Goal: Task Accomplishment & Management: Manage account settings

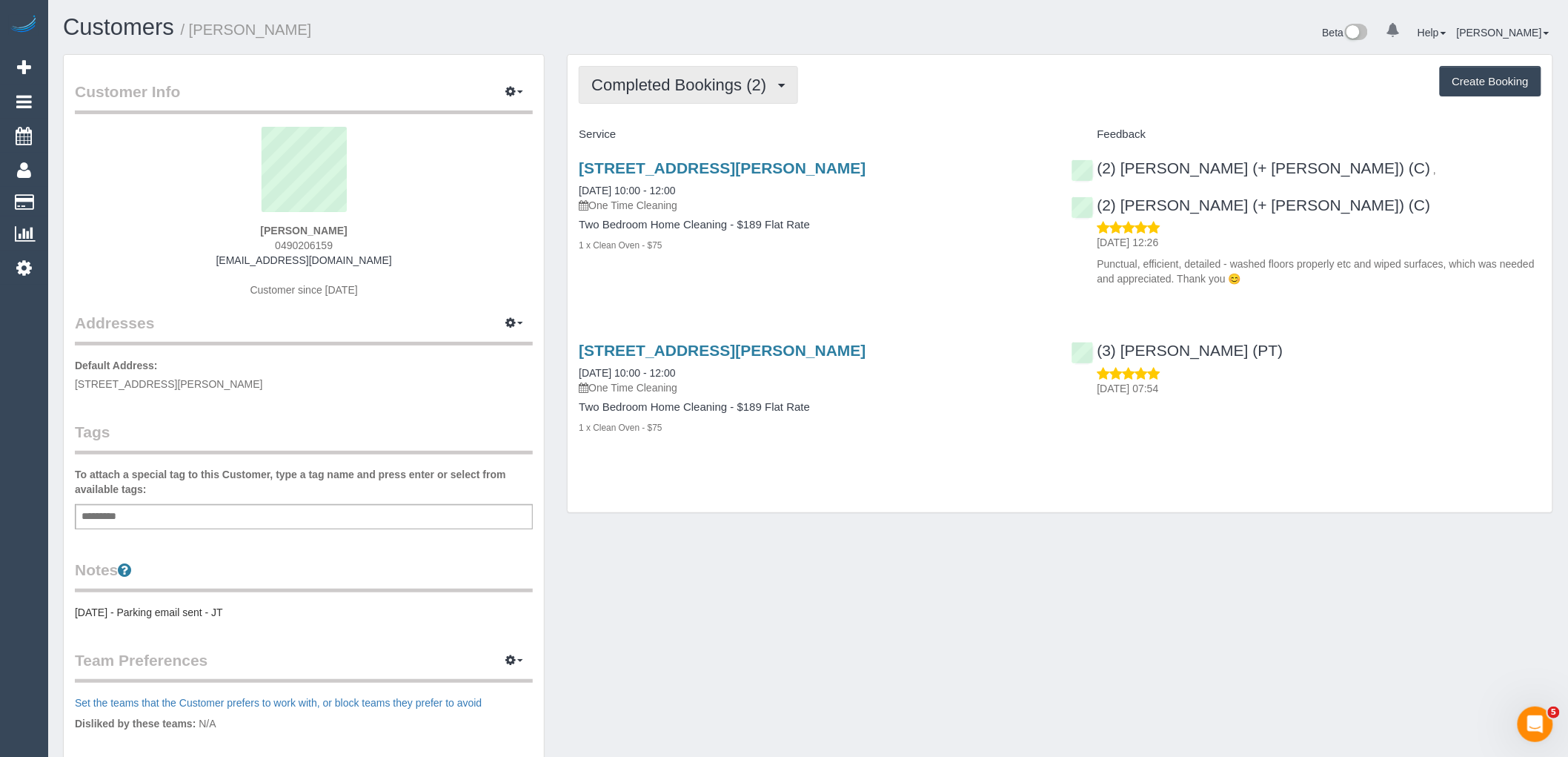
click at [743, 97] on button "Completed Bookings (2)" at bounding box center [688, 85] width 219 height 38
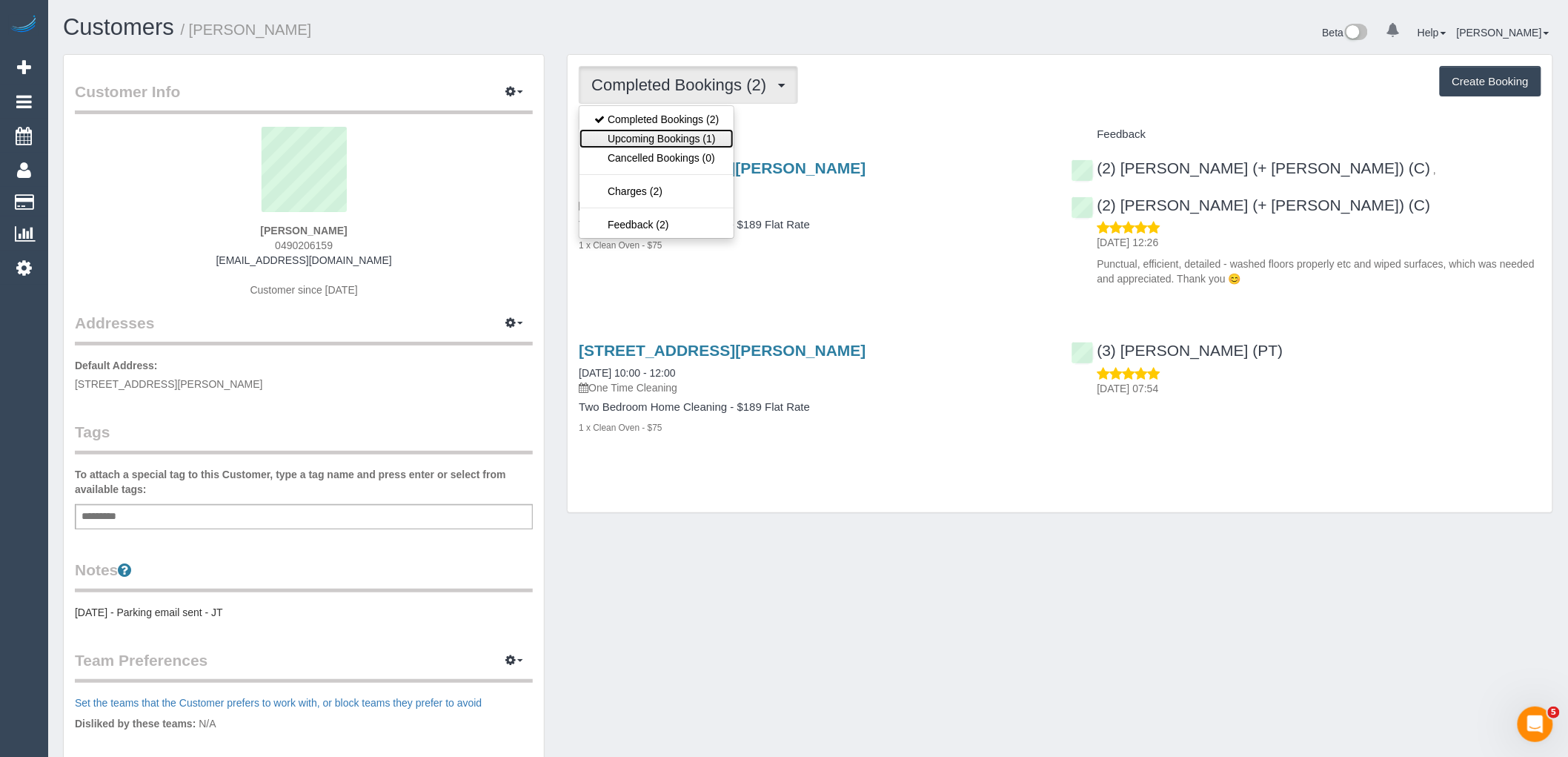
click at [722, 143] on link "Upcoming Bookings (1)" at bounding box center [657, 138] width 154 height 19
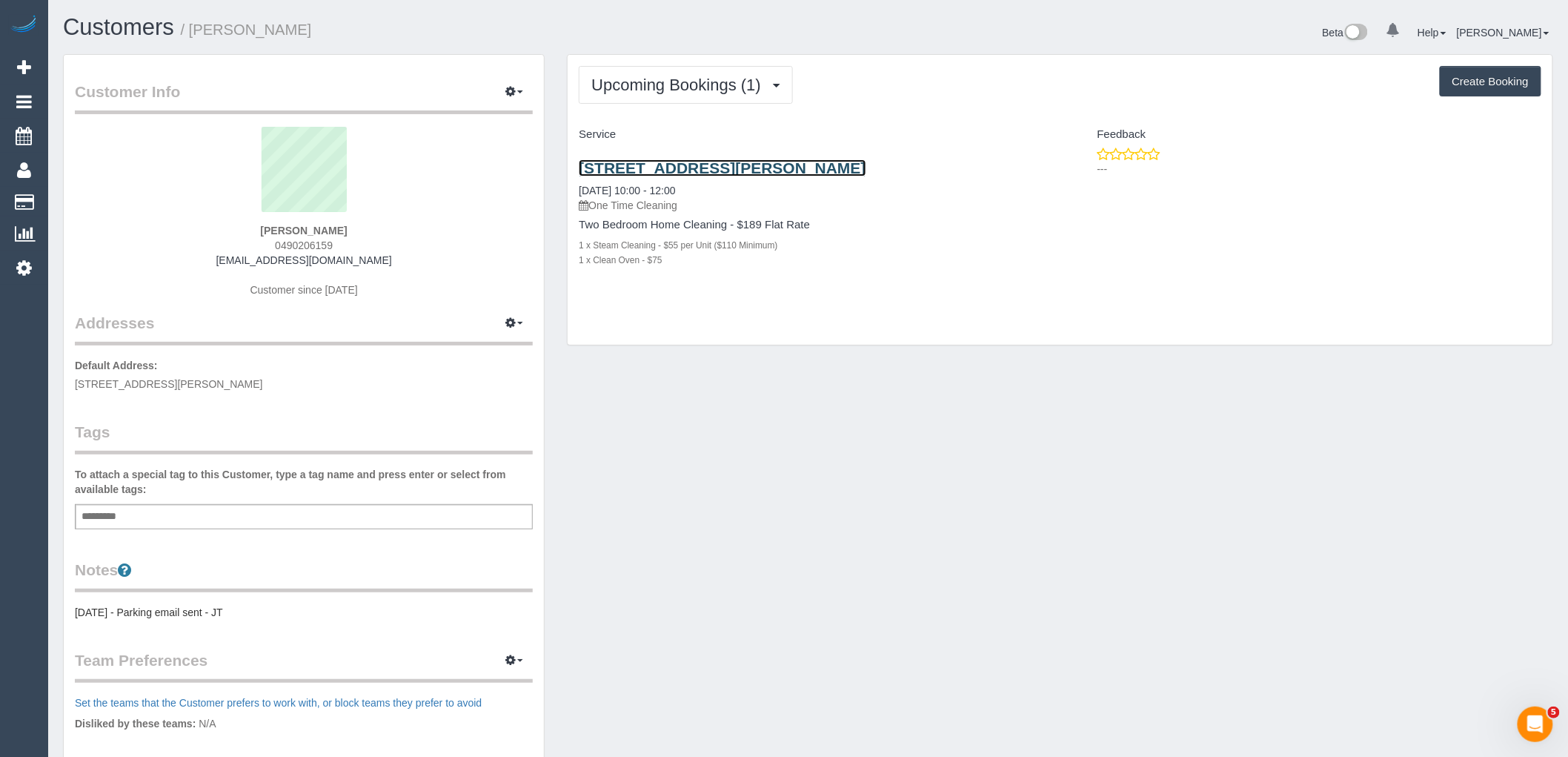
click at [734, 164] on link "105/70 Dorcas St, 105, Southbank, VIC 3006" at bounding box center [722, 168] width 287 height 17
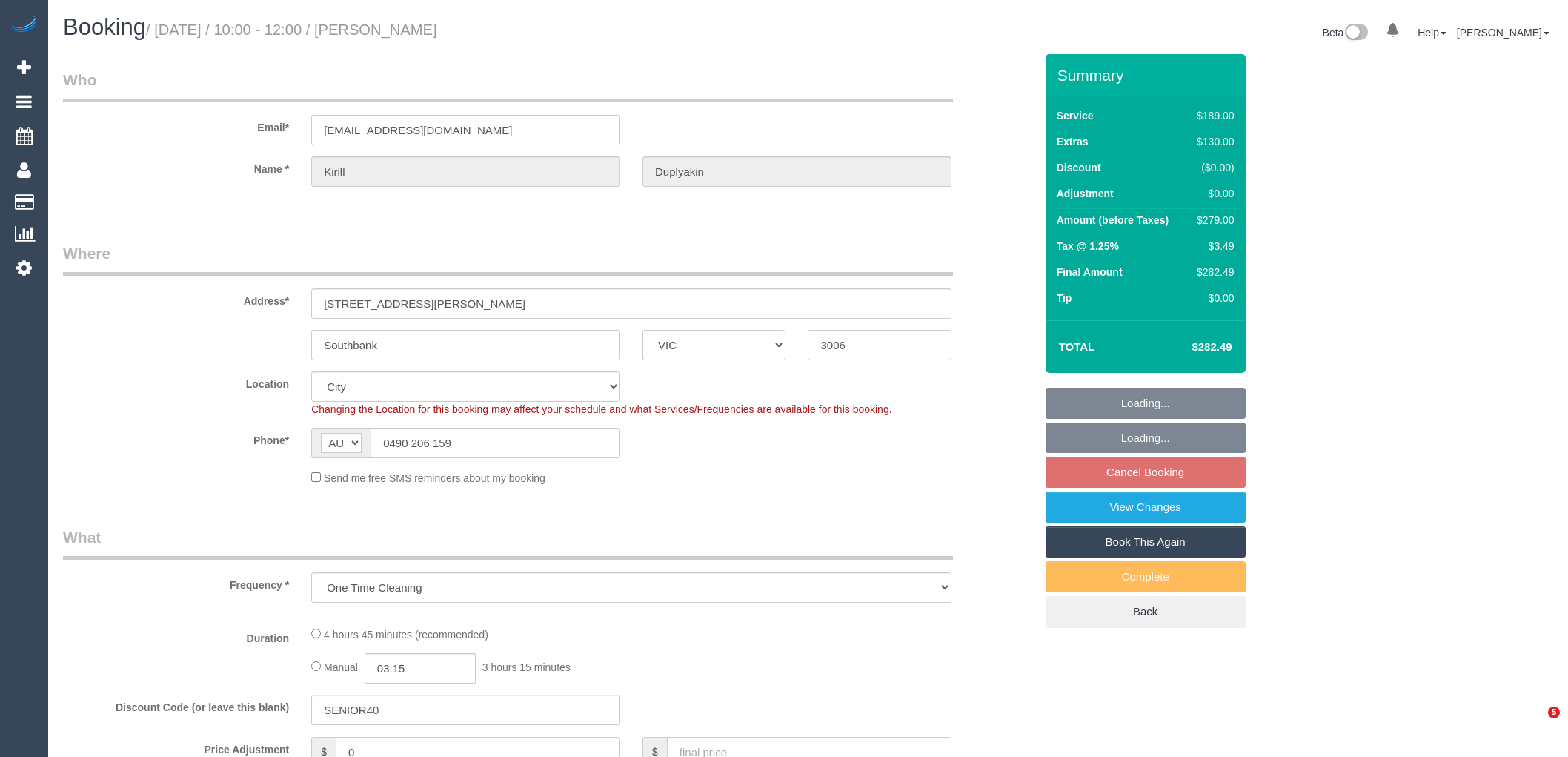
select select "VIC"
select select "number:28"
select select "number:14"
select select "number:20"
select select "number:25"
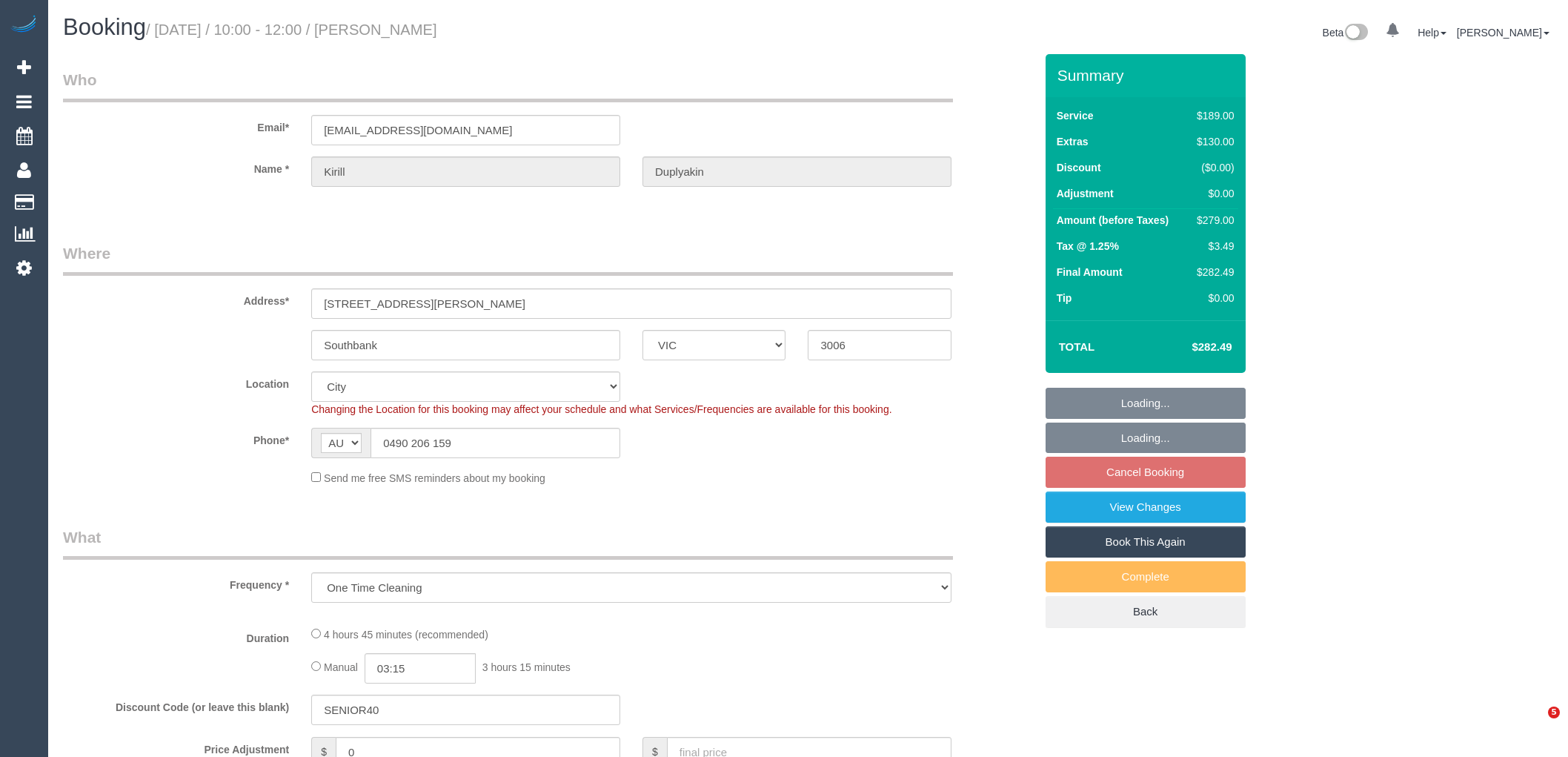
select select "number:13"
select select "object:675"
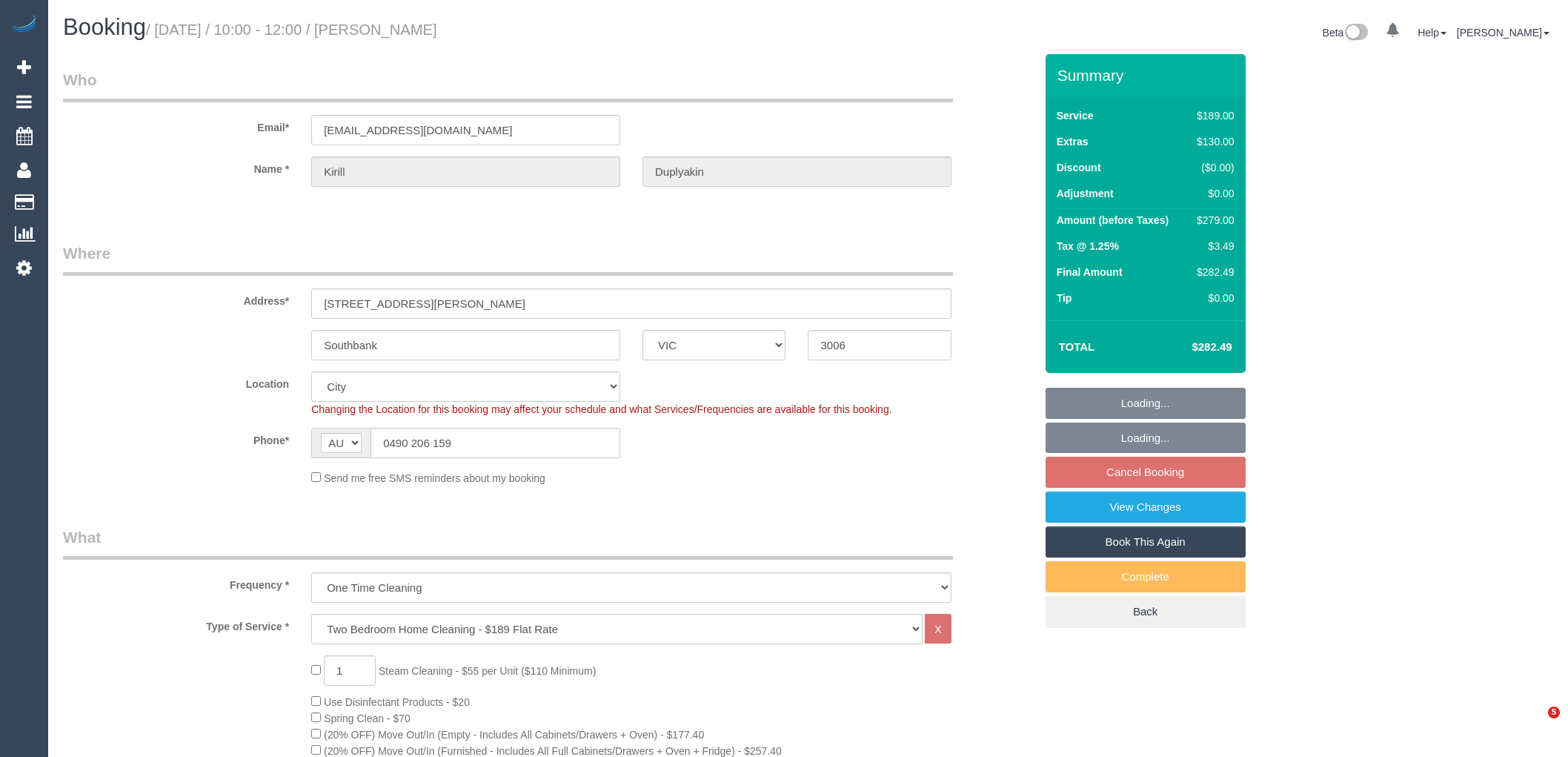
select select "spot3"
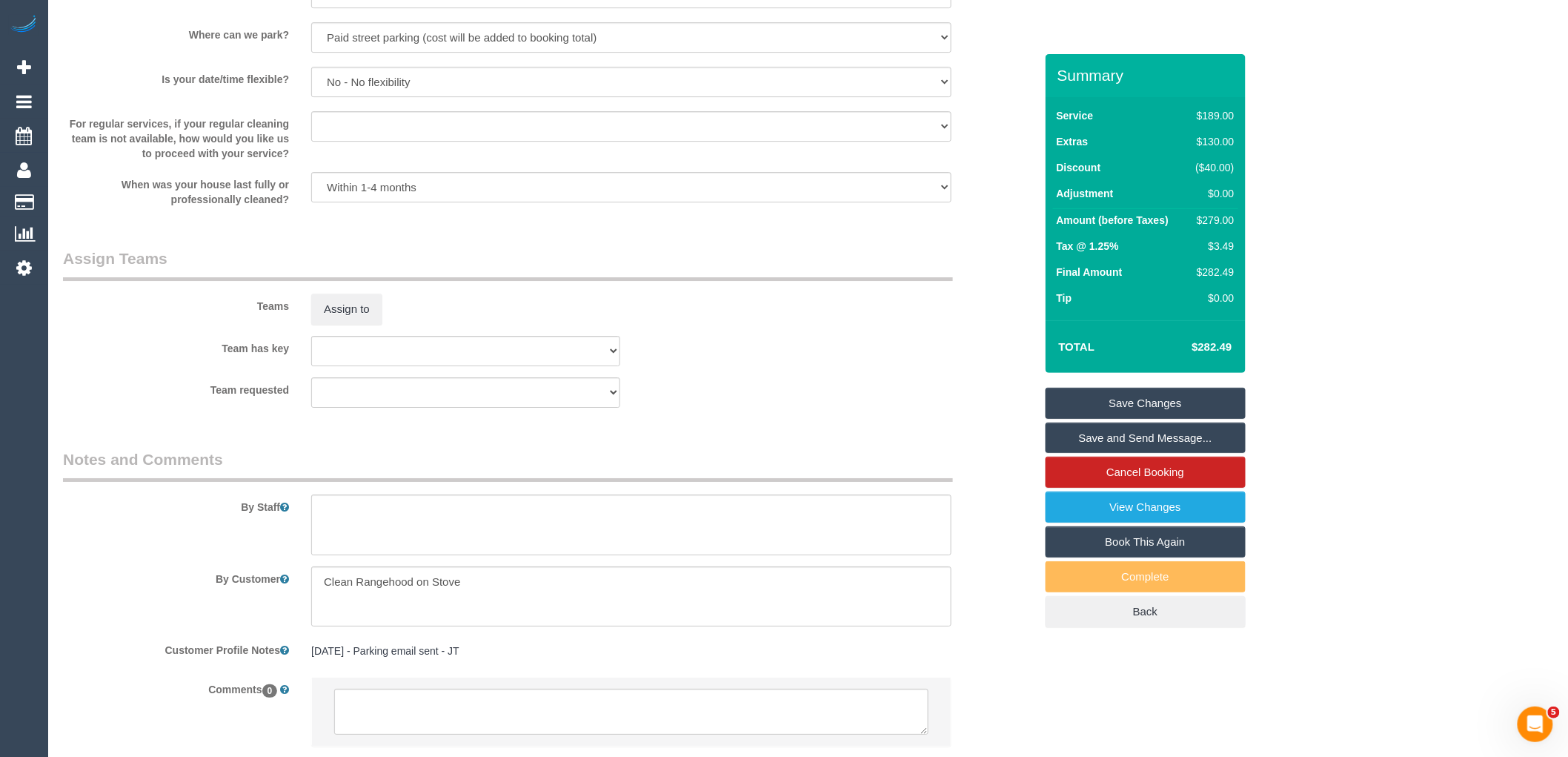
scroll to position [2084, 0]
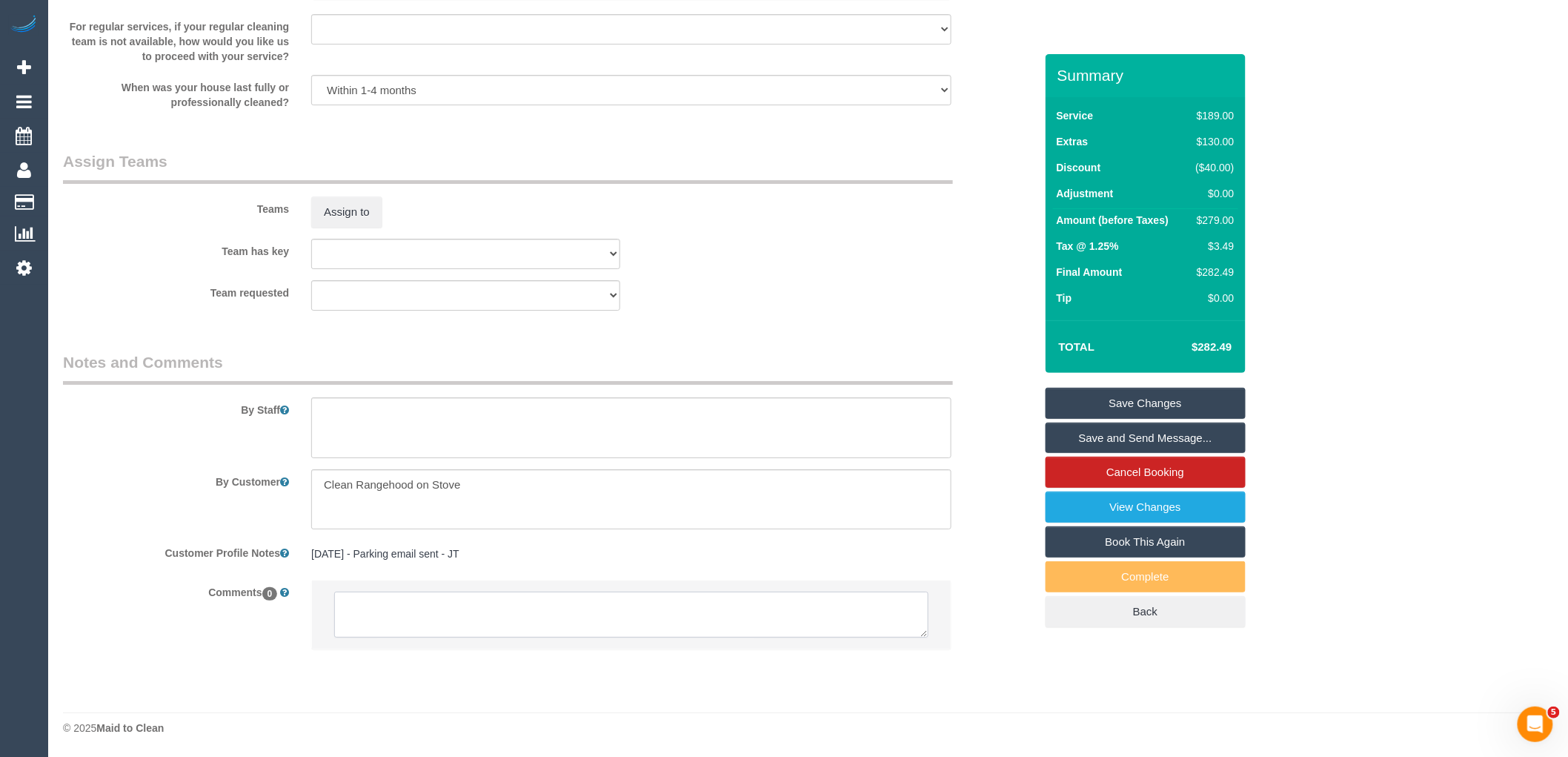
click at [440, 593] on textarea at bounding box center [631, 614] width 594 height 46
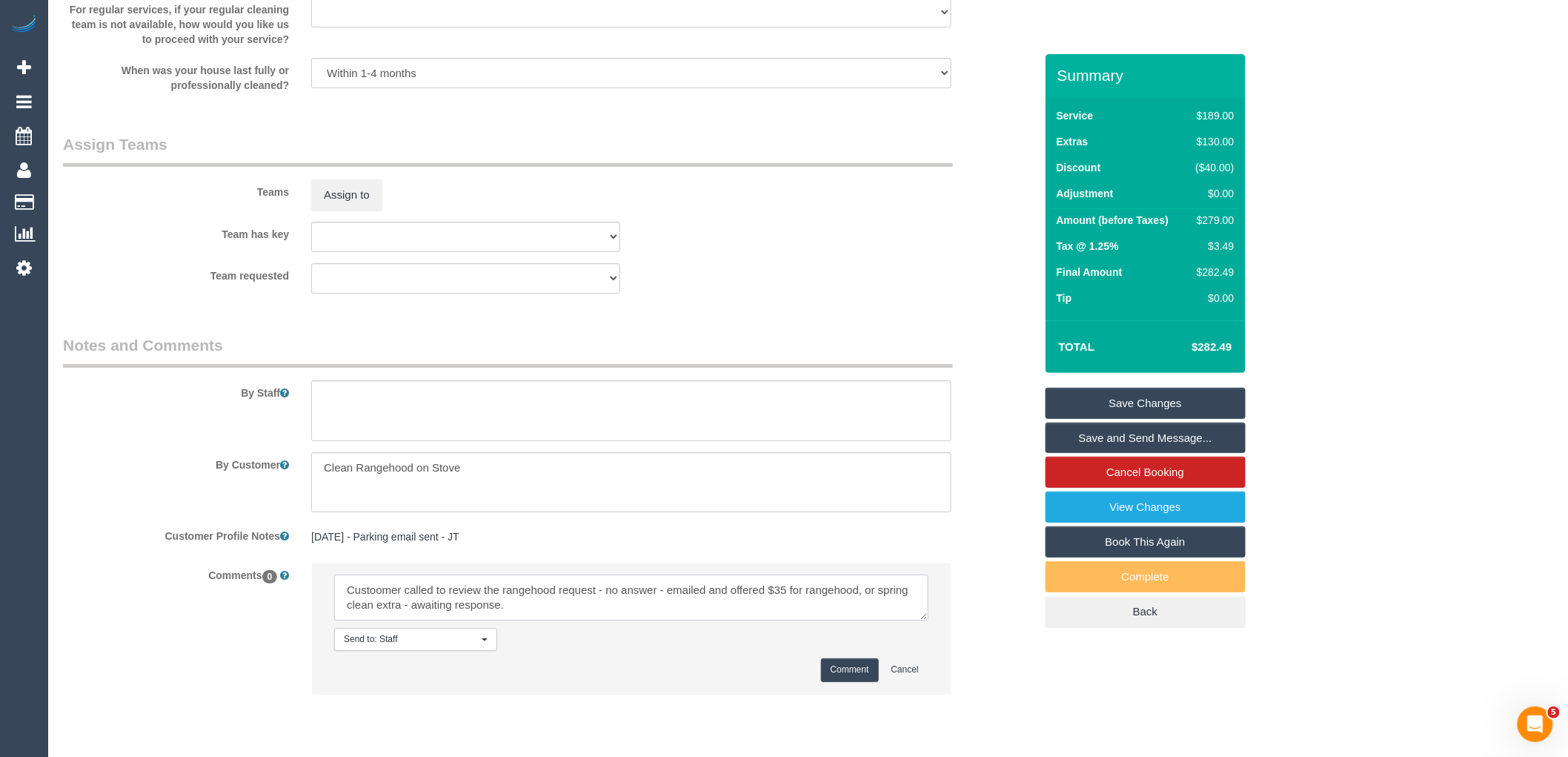
type textarea "Custoomer called to review the rangehood request - no answer - emailed and offe…"
click at [842, 681] on button "Comment" at bounding box center [850, 669] width 58 height 23
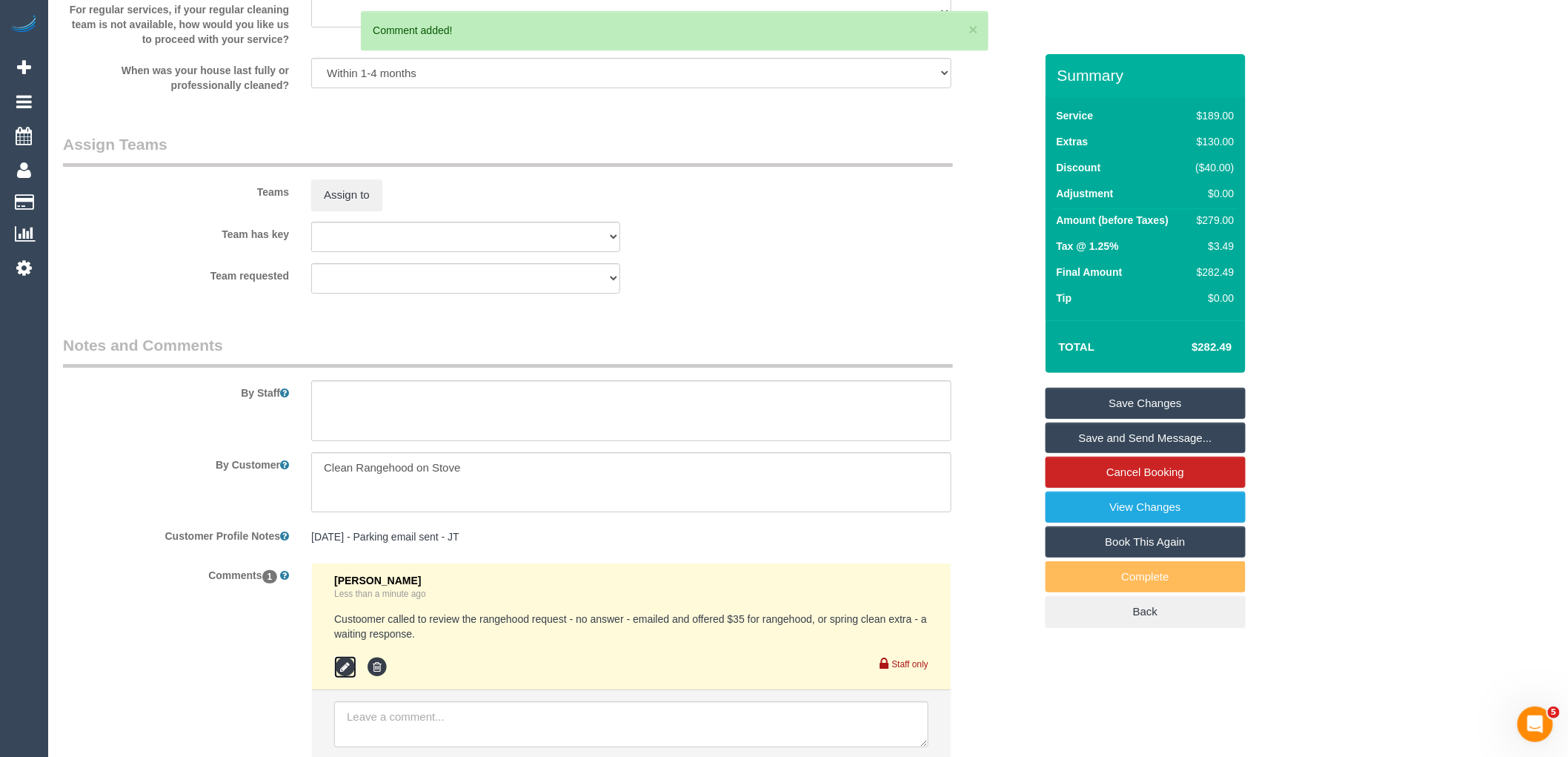
click at [351, 678] on icon at bounding box center [345, 667] width 22 height 22
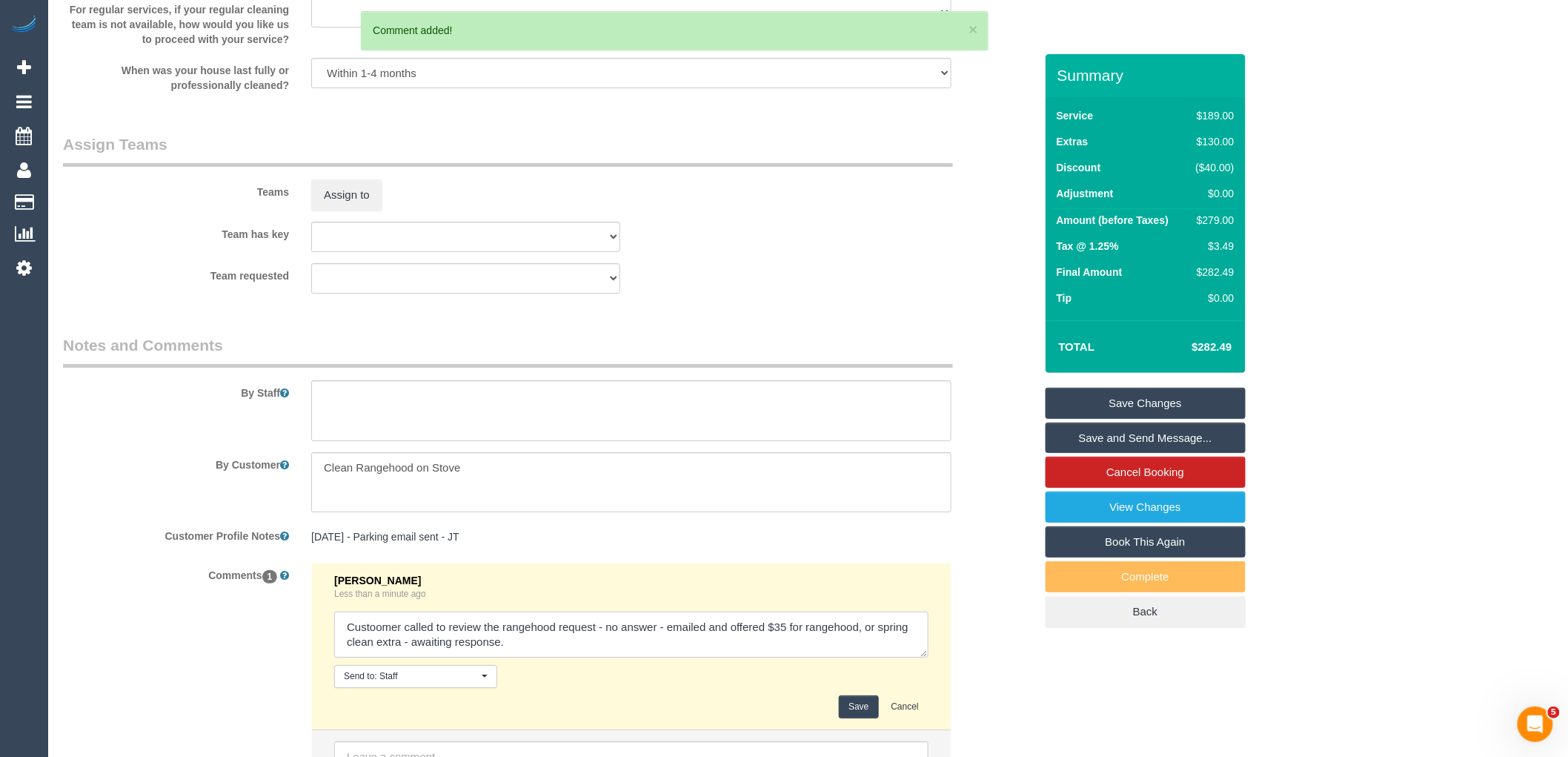
click at [526, 650] on textarea at bounding box center [631, 634] width 594 height 46
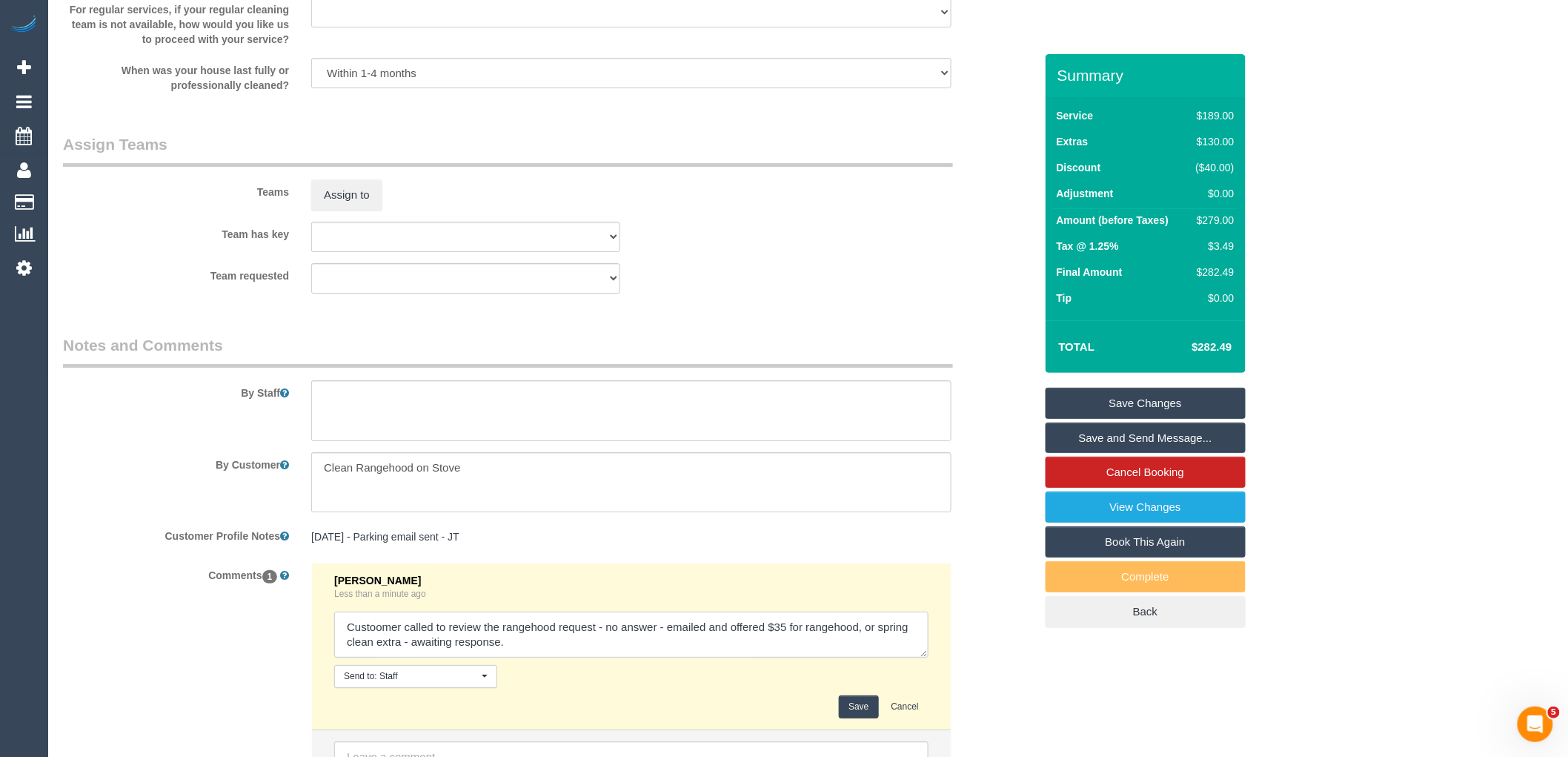
paste textarea "cnv_qgghslr"
type textarea "Custoomer called to review the rangehood request - no answer - emailed and offe…"
click at [870, 718] on button "Save" at bounding box center [858, 706] width 39 height 23
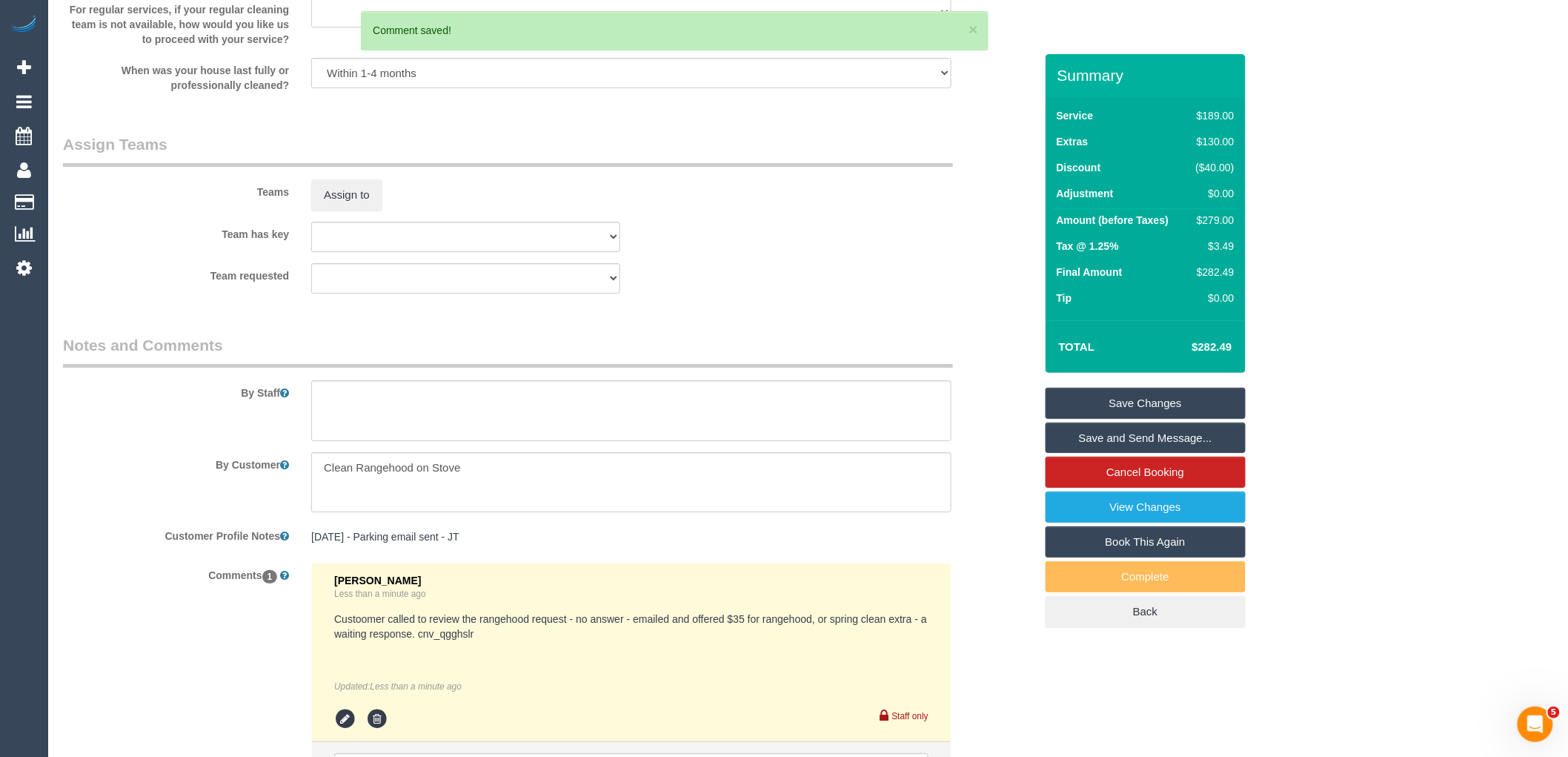
click at [1149, 390] on link "Save Changes" at bounding box center [1145, 403] width 200 height 31
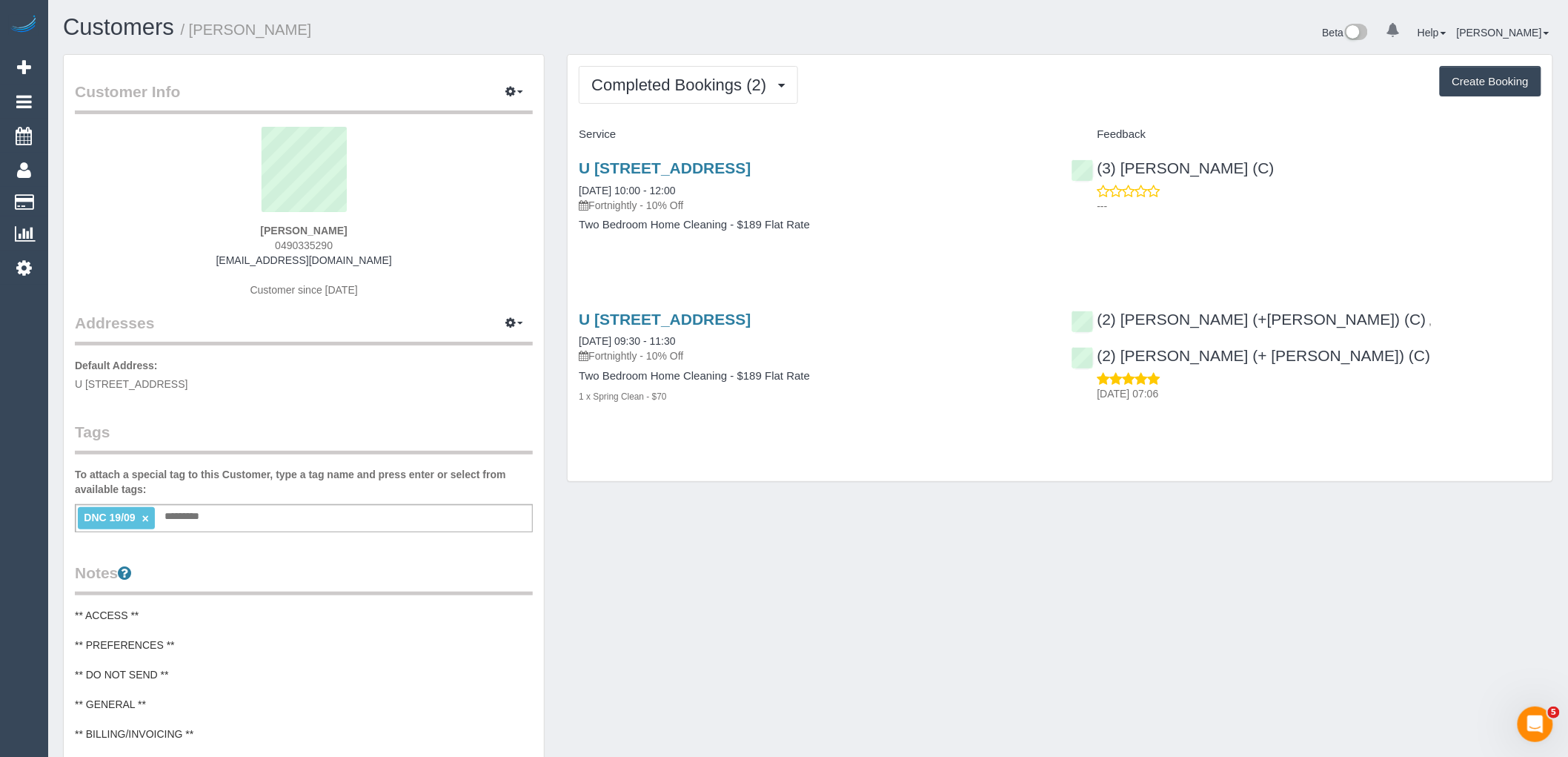
click at [144, 517] on link "×" at bounding box center [146, 518] width 7 height 13
click at [197, 514] on div "Add a tag" at bounding box center [304, 517] width 458 height 25
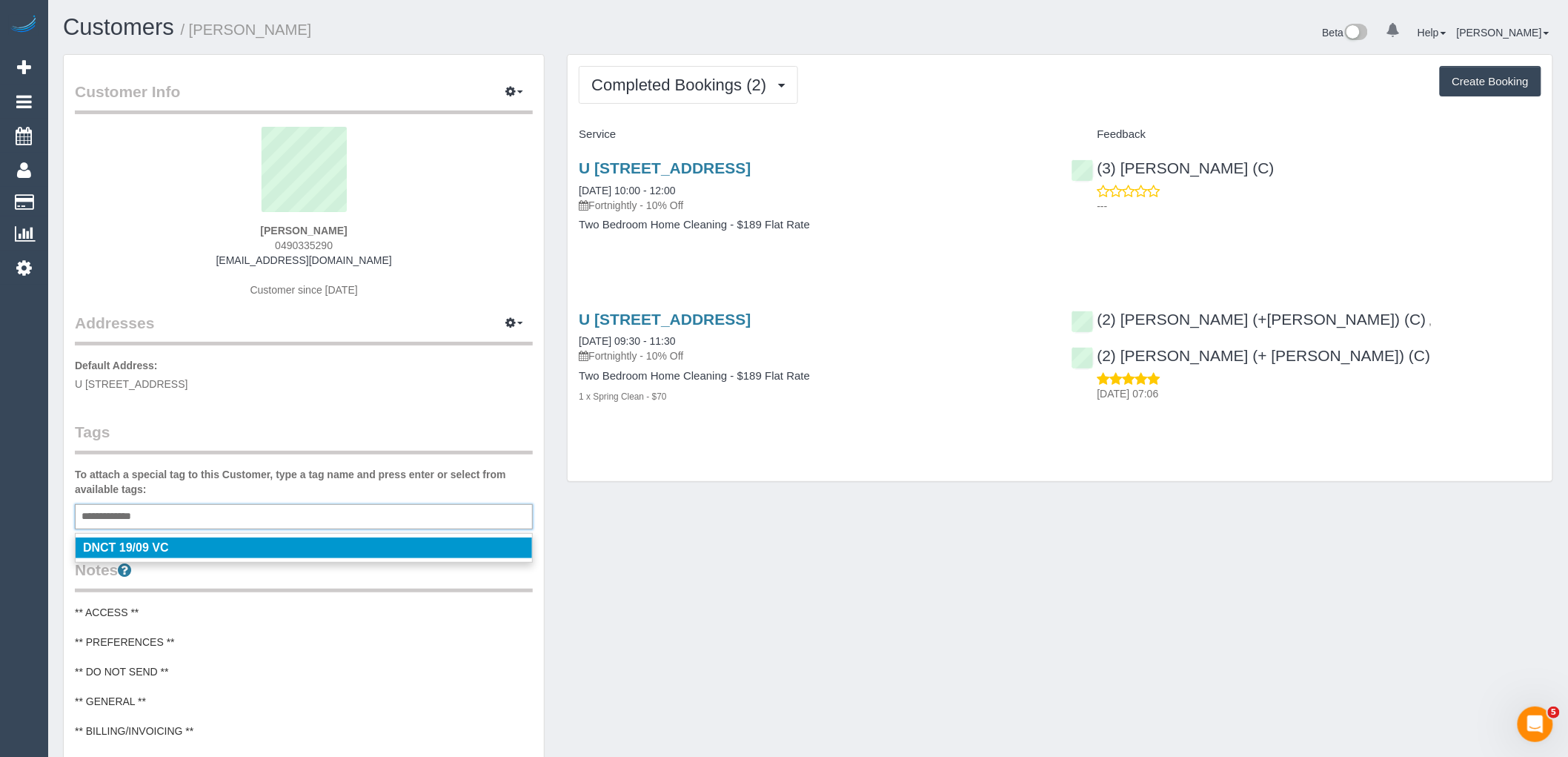
type input "**********"
click at [235, 397] on div "Customer Info Edit Contact Info Send Message Email Preferences Special Sales Ta…" at bounding box center [304, 587] width 480 height 1066
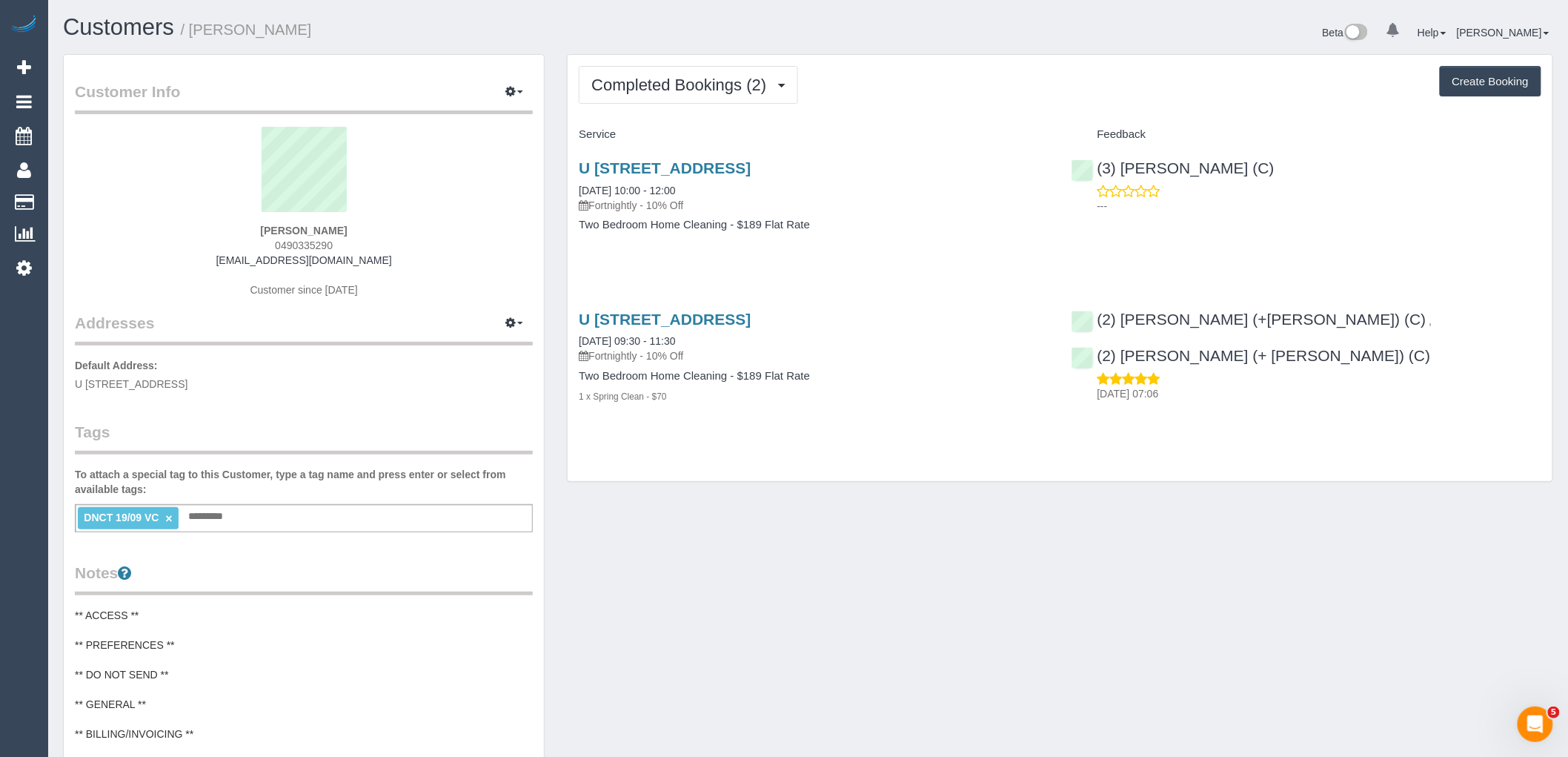
click at [689, 438] on div "Completed Bookings (2) Completed Bookings (2) Upcoming Bookings (11) Cancelled …" at bounding box center [1060, 268] width 985 height 426
drag, startPoint x: 1251, startPoint y: 162, endPoint x: 1097, endPoint y: 166, distance: 154.1
click at [1097, 166] on div "(3) Raj Suram (C) ---" at bounding box center [1306, 183] width 492 height 73
copy link "(3) [PERSON_NAME] (C)"
click at [714, 86] on span "Completed Bookings (2)" at bounding box center [682, 85] width 182 height 18
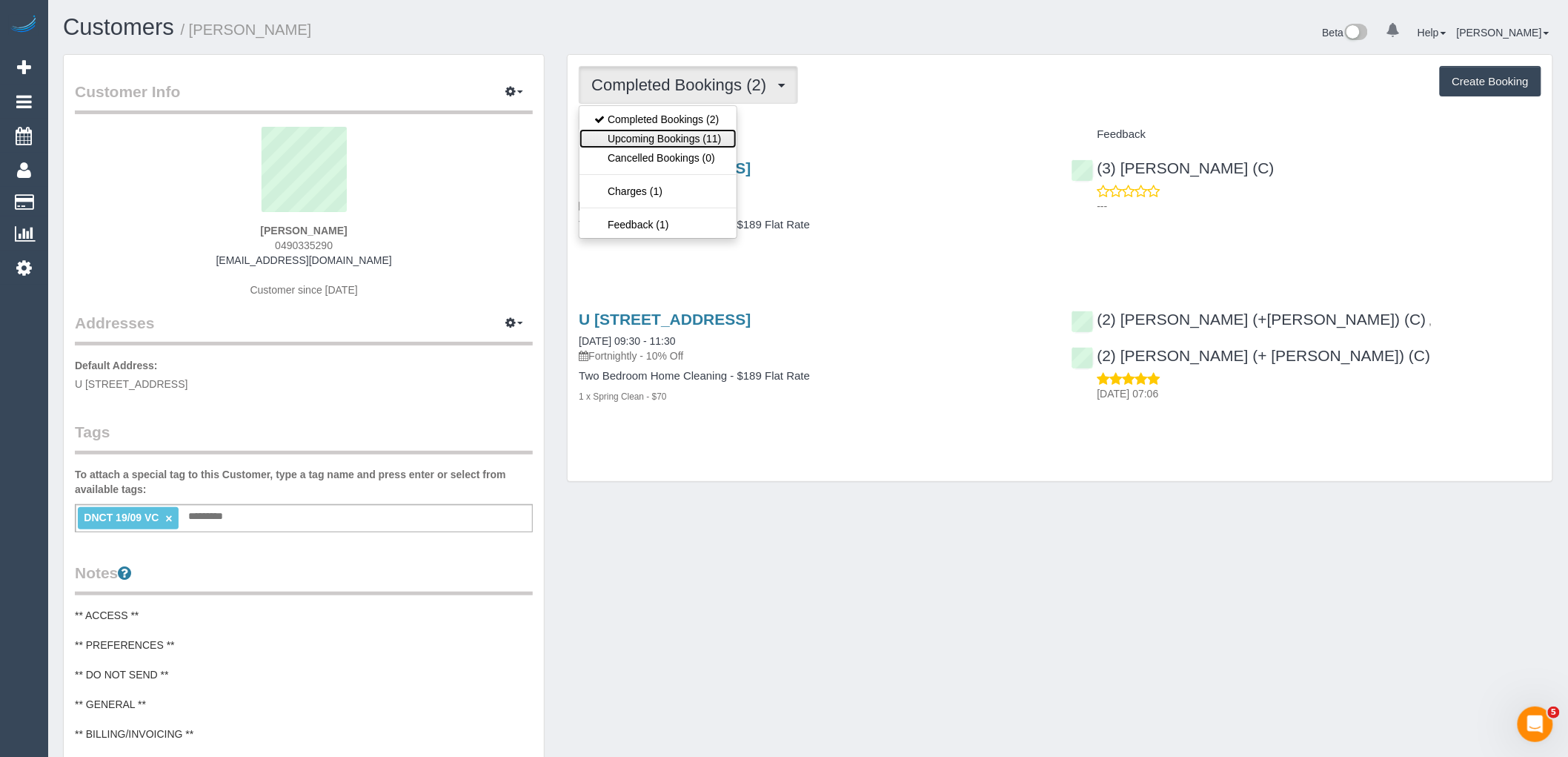
click at [715, 138] on link "Upcoming Bookings (11)" at bounding box center [658, 138] width 156 height 19
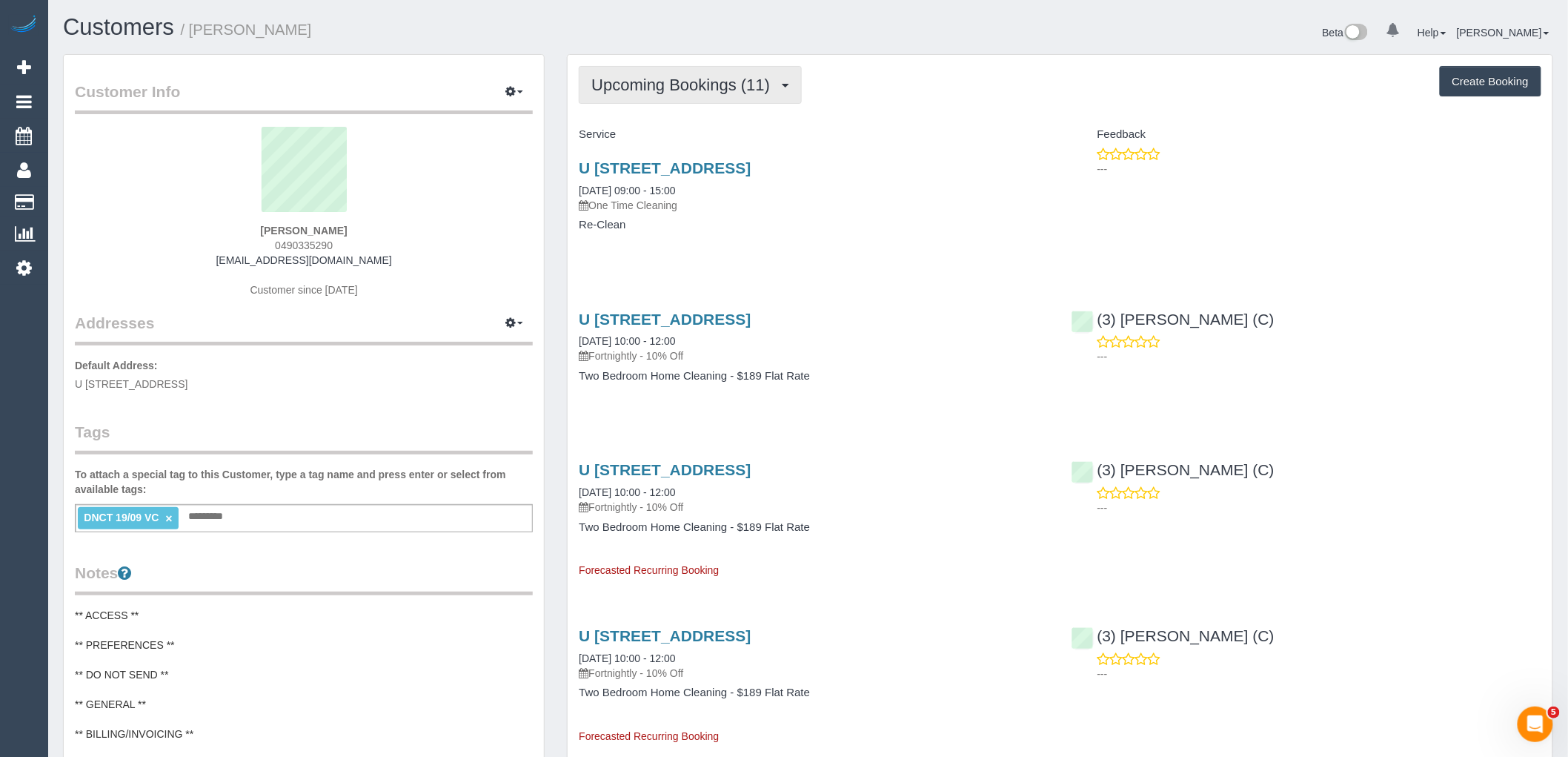
click at [691, 76] on button "Upcoming Bookings (11)" at bounding box center [690, 85] width 223 height 38
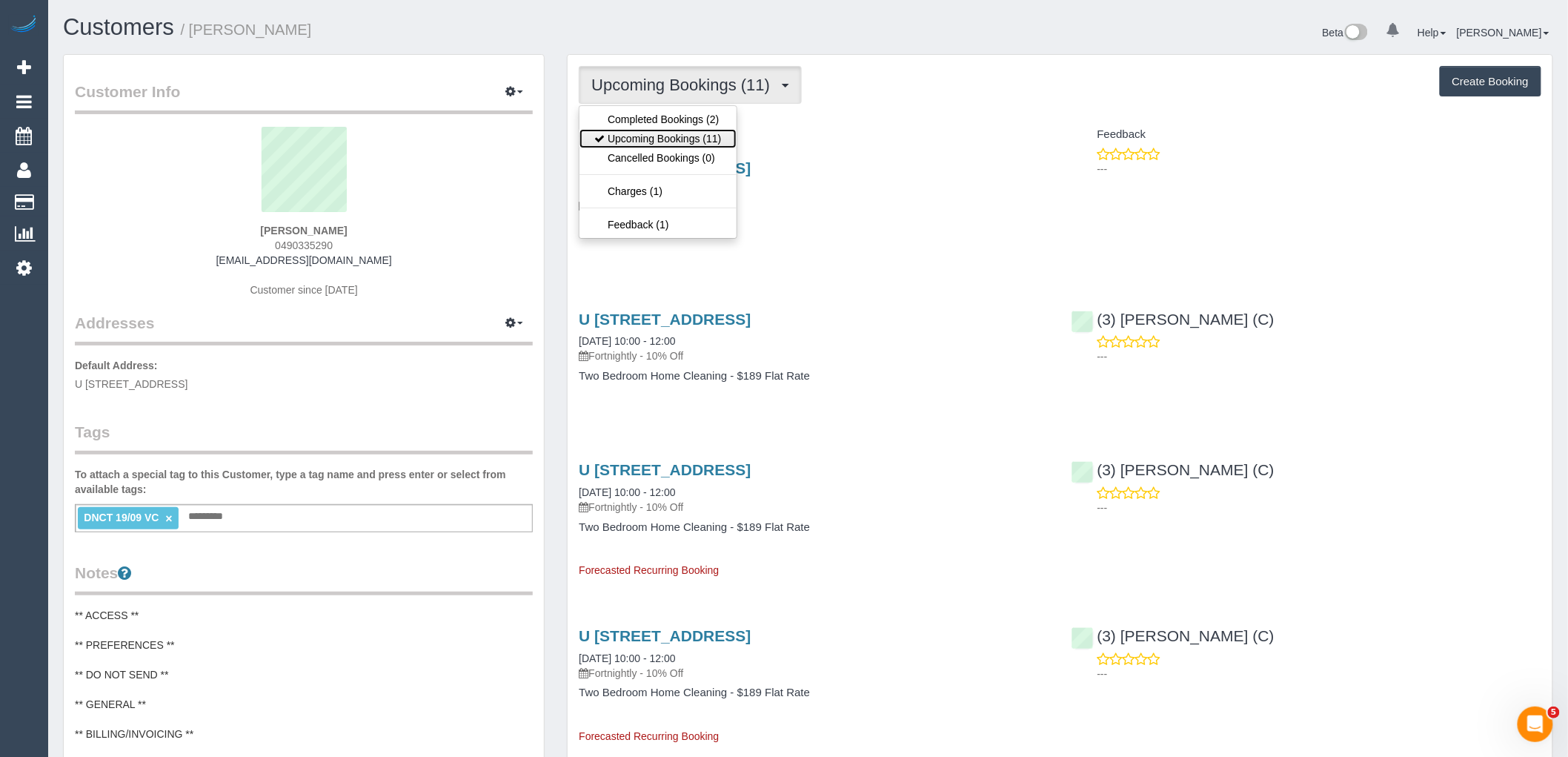
click at [716, 130] on link "Upcoming Bookings (11)" at bounding box center [658, 138] width 156 height 19
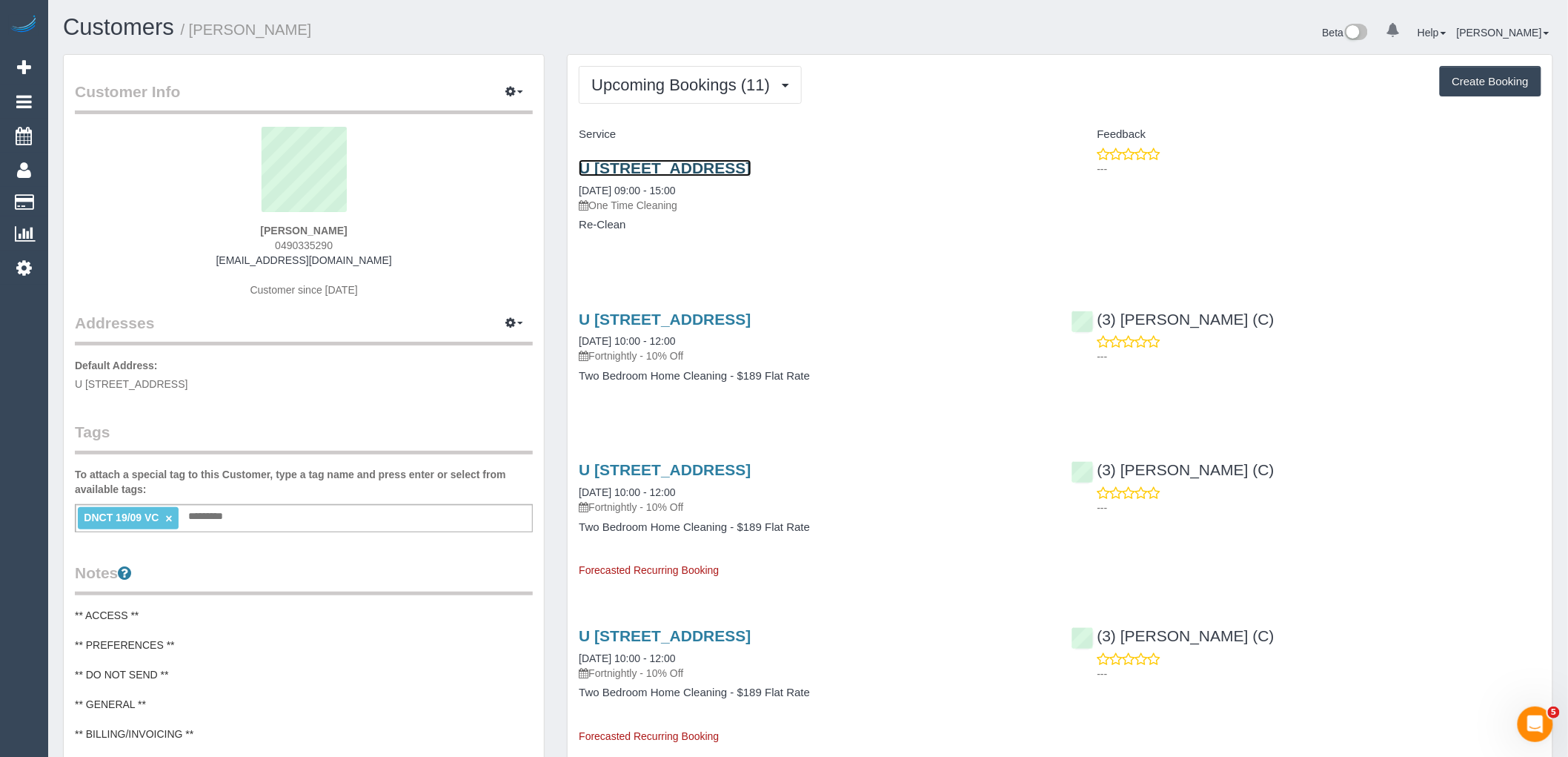
click at [751, 172] on link "U 10, 10 Davies St, Brunswick, VIC 3056" at bounding box center [664, 168] width 172 height 17
click at [736, 174] on link "U 10, 10 Davies St, Brunswick, VIC 3056" at bounding box center [664, 168] width 172 height 17
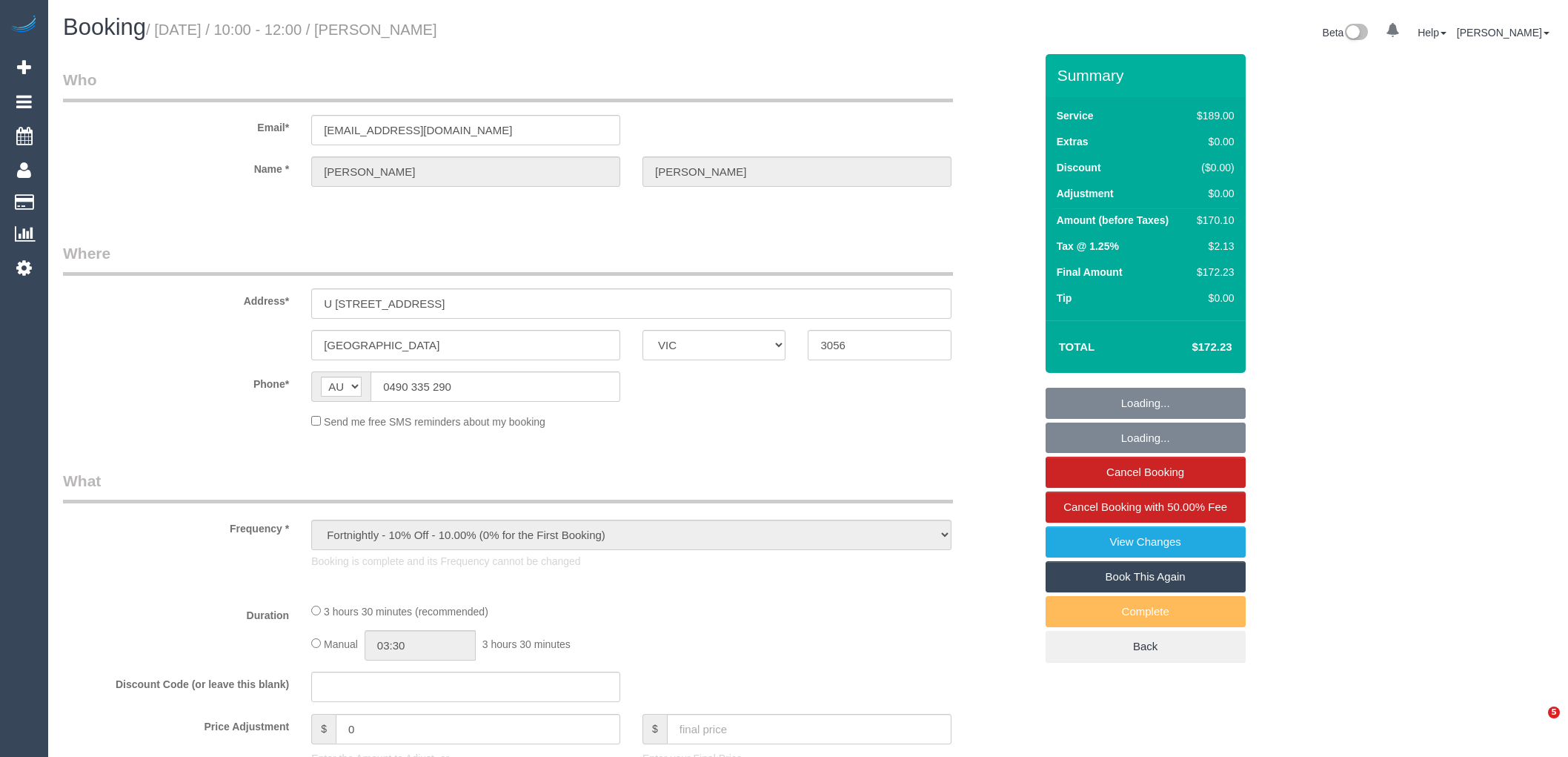
select select "VIC"
select select "object:1714"
select select "string:stripe-pm_1S3ECS2GScqysDRV7Y3VaEz3"
select select "number:29"
select select "number:14"
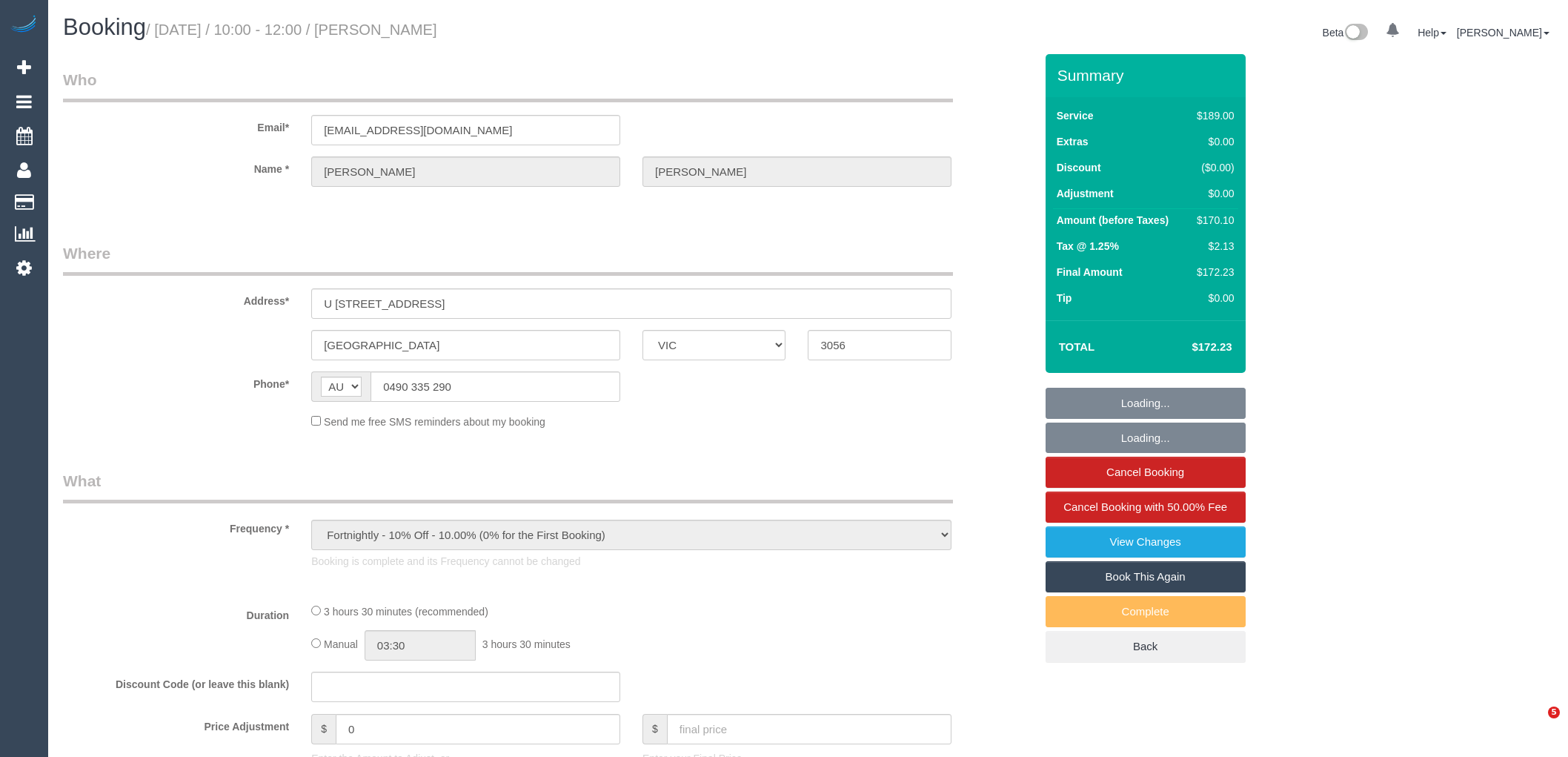
select select "number:19"
select select "number:24"
select select "number:33"
select select "number:26"
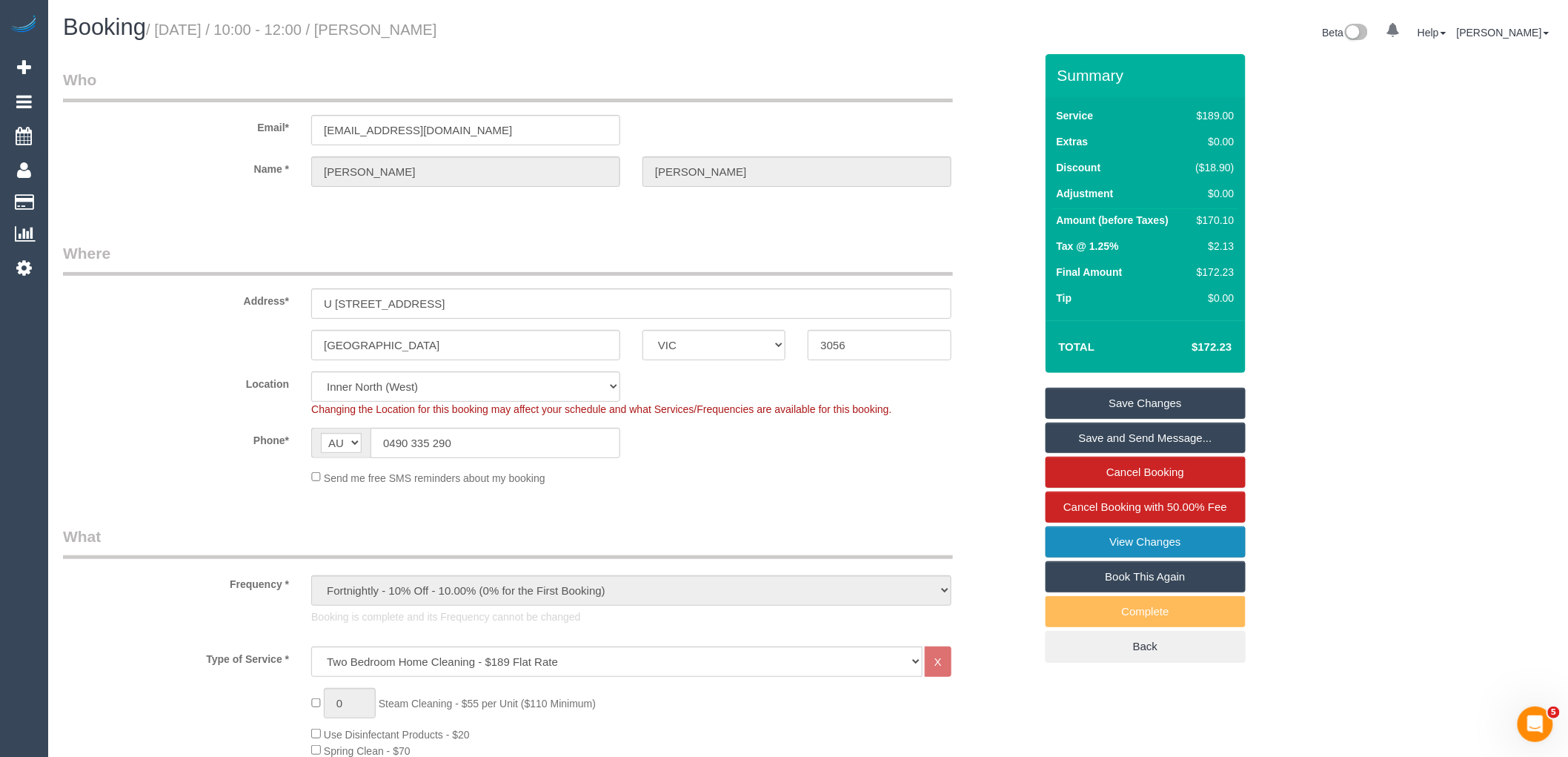
click at [1138, 559] on fieldset "Save Changes Save and Send Message... Cancel Booking Cancel Booking with 50.00%…" at bounding box center [1145, 525] width 200 height 275
click at [1166, 552] on link "View Changes" at bounding box center [1145, 541] width 200 height 31
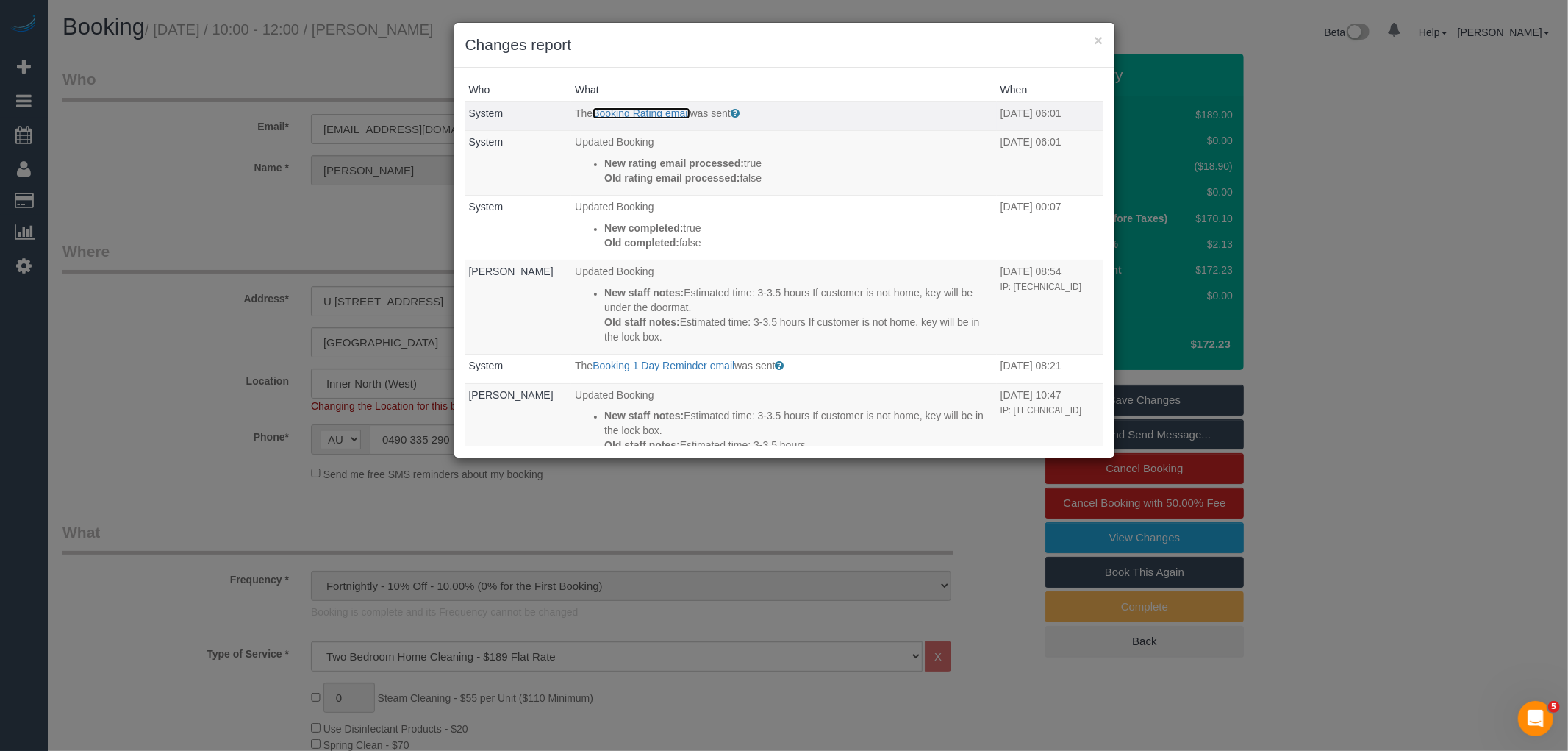
click at [623, 110] on link "Booking Rating email" at bounding box center [641, 113] width 97 height 12
click at [1100, 35] on button "×" at bounding box center [1098, 40] width 9 height 16
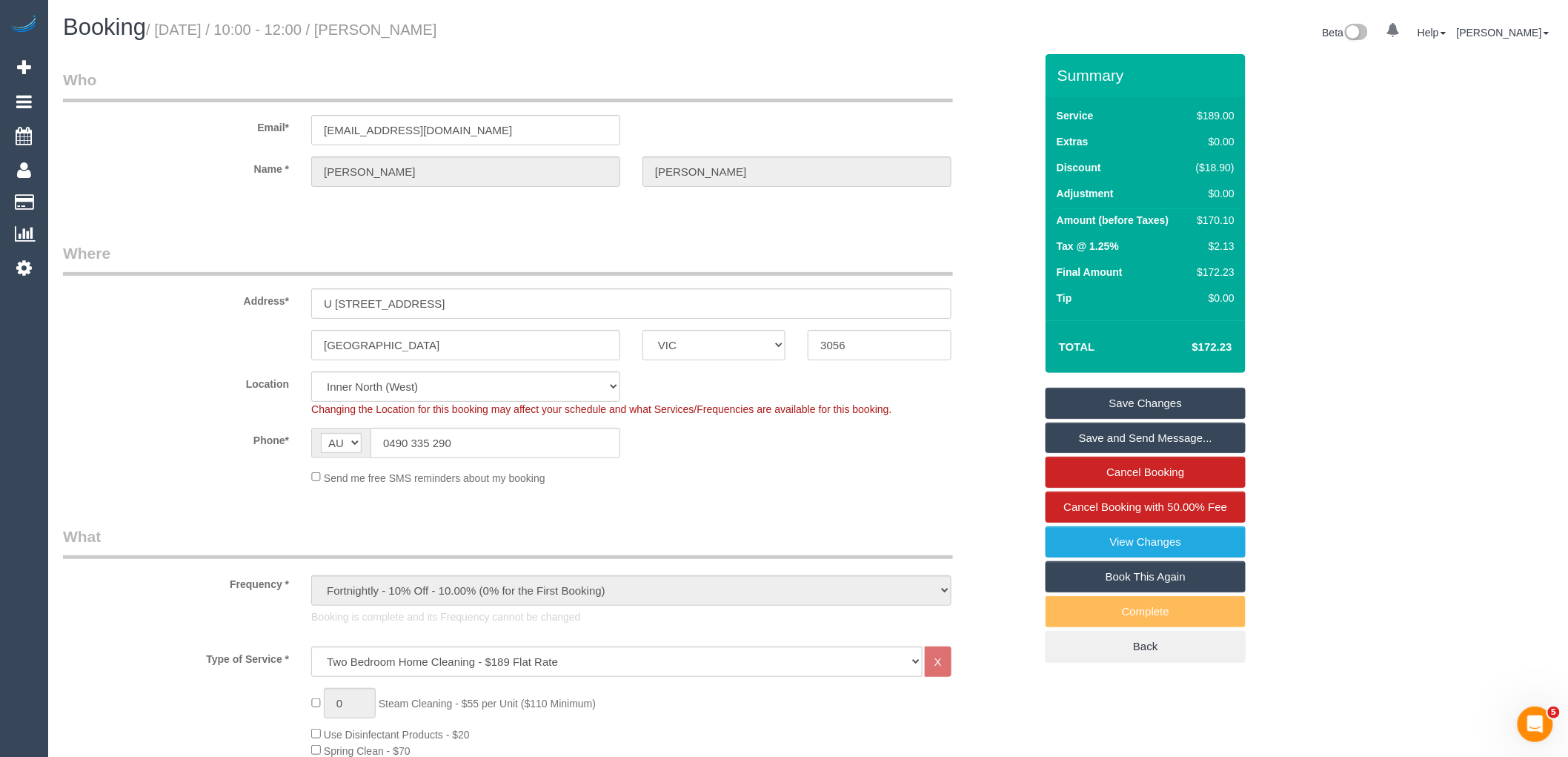
click at [1119, 578] on link "Book This Again" at bounding box center [1145, 577] width 200 height 31
select select "VIC"
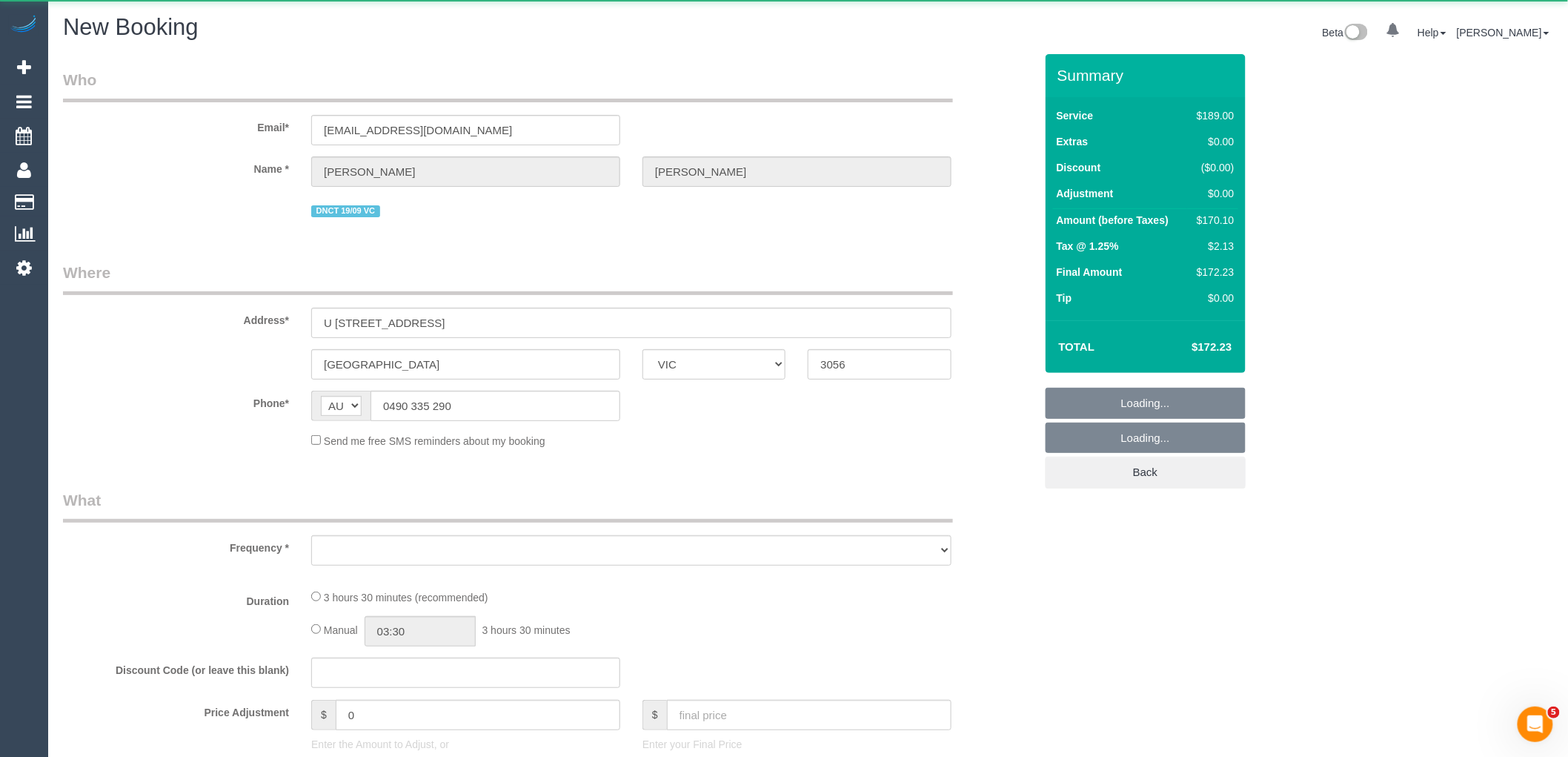
select select "number:29"
select select "number:14"
select select "number:19"
select select "number:24"
select select "number:33"
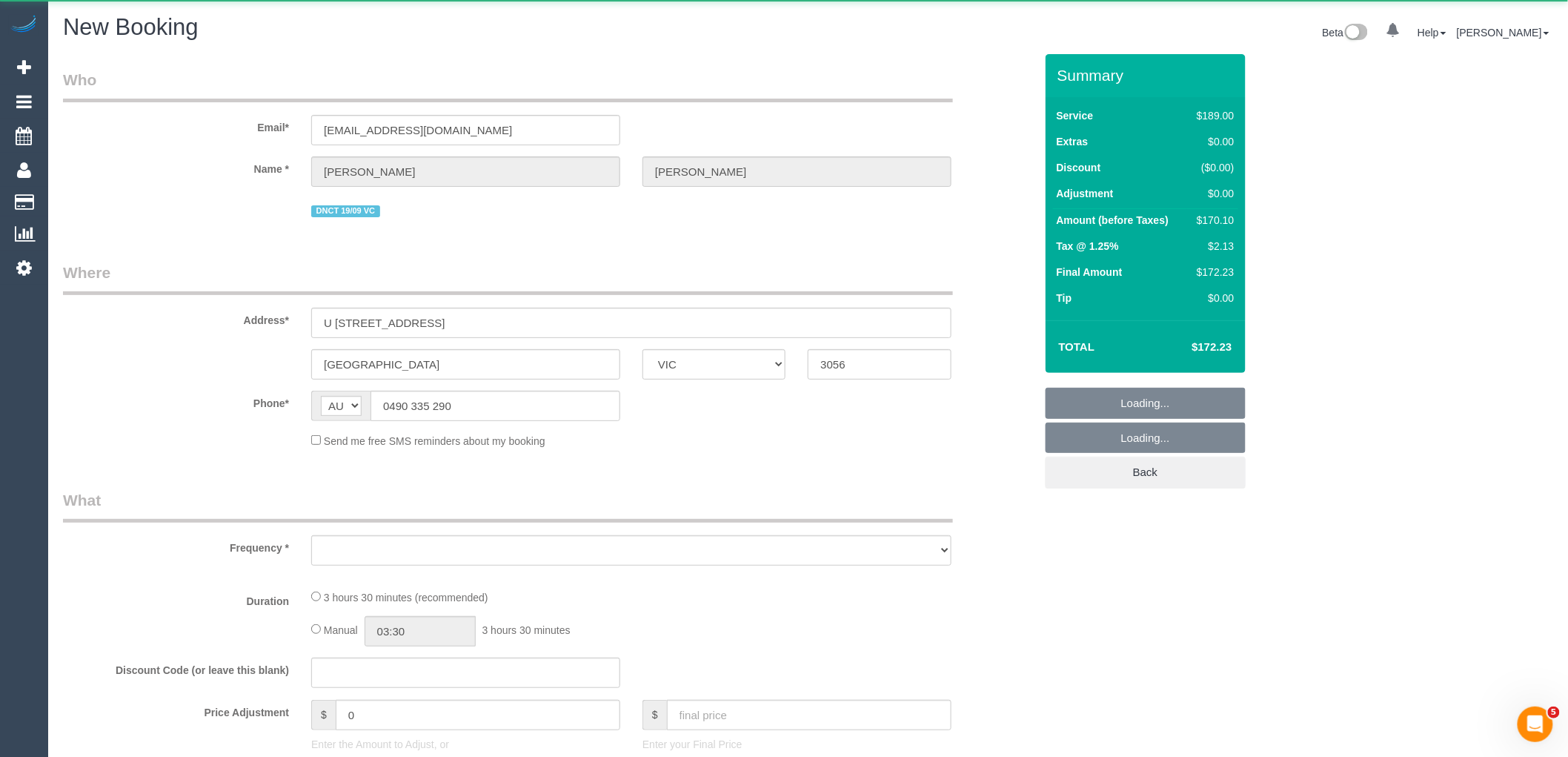
select select "number:26"
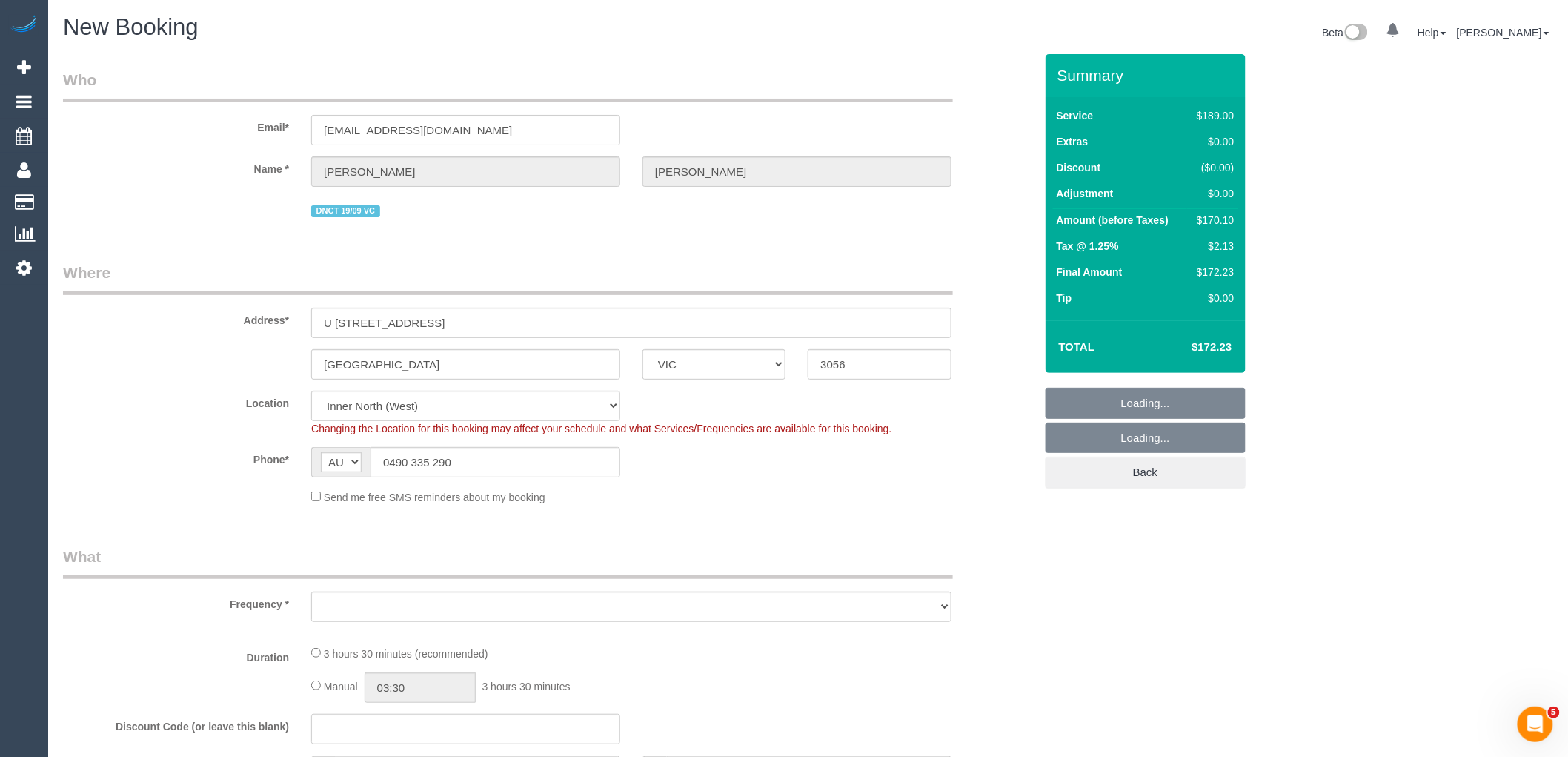
select select "object:4206"
select select "string:stripe-pm_1S3ECS2GScqysDRV7Y3VaEz3"
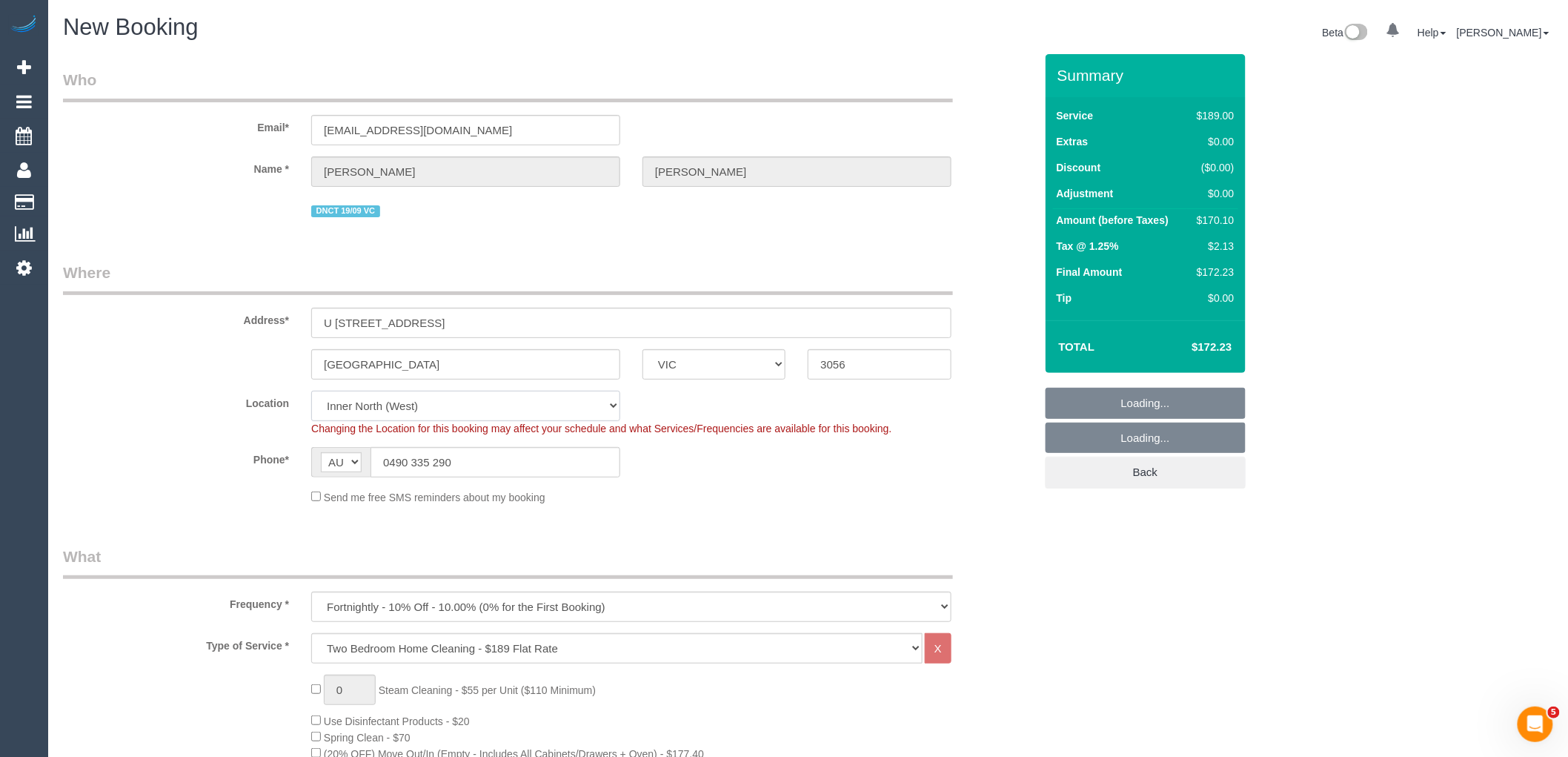
click at [447, 394] on select "Office City East (North) East (South) Inner East Inner North (East) Inner North…" at bounding box center [466, 405] width 309 height 30
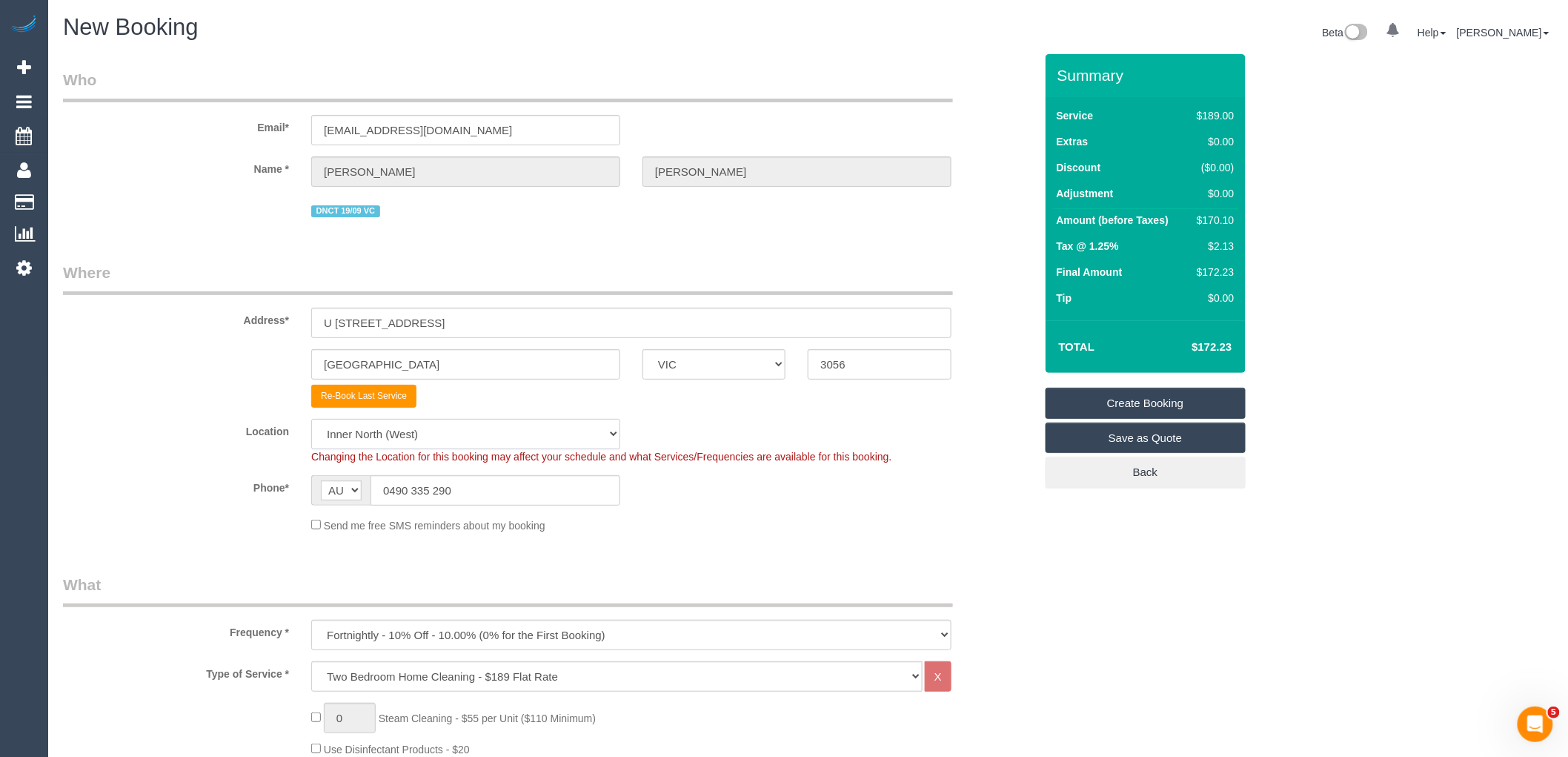
select select "object:4216"
select select "50"
click at [311, 420] on select "Office City East (North) East (South) Inner East Inner North (East) Inner North…" at bounding box center [466, 434] width 309 height 30
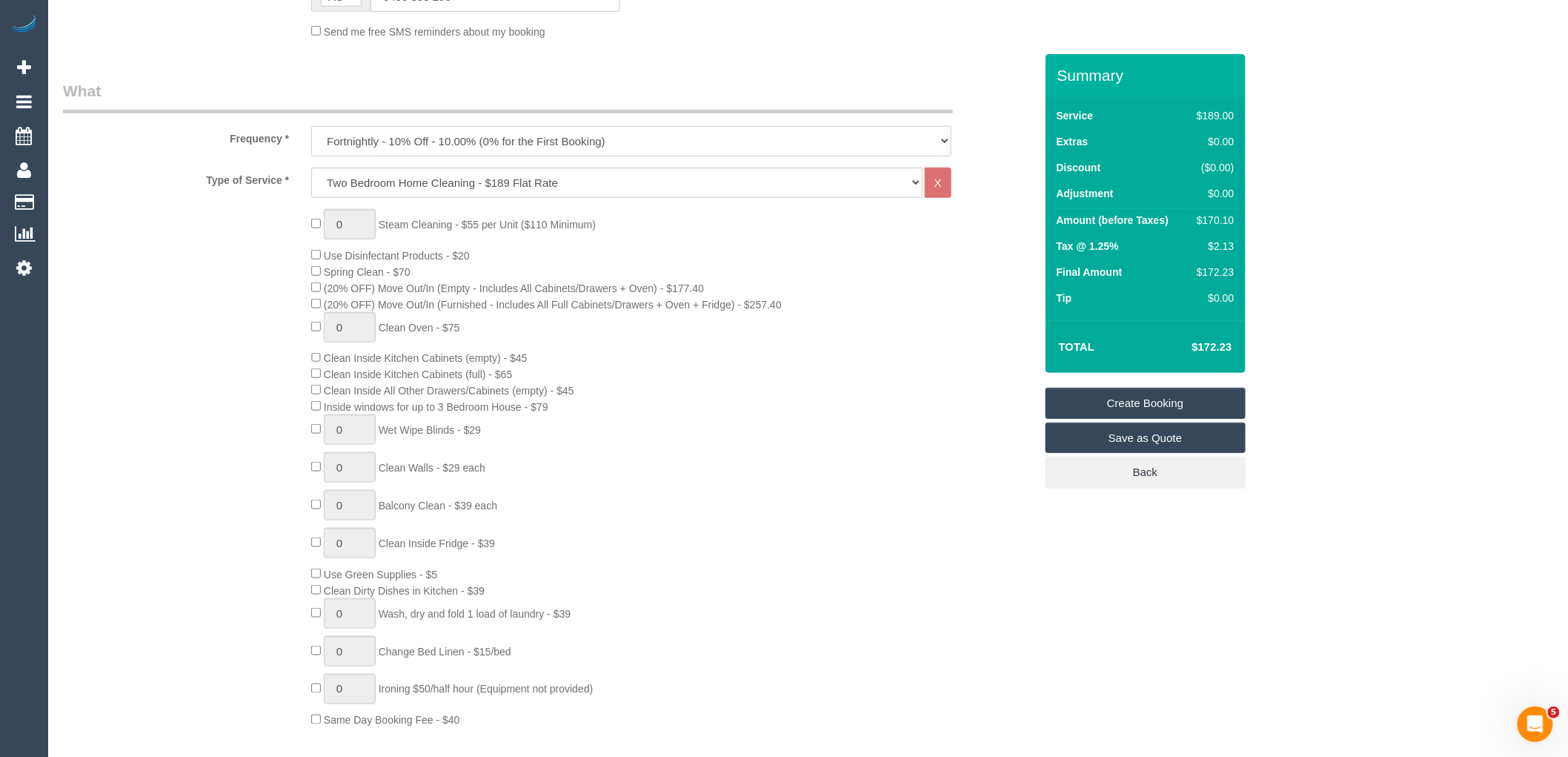
click at [449, 142] on select "One Time Cleaning Weekly - 10% Off - 10.00% (0% for the First Booking) Fortnigh…" at bounding box center [631, 141] width 640 height 30
select select "object:4224"
click at [311, 128] on select "One Time Cleaning Weekly - 10% Off - 10.00% (0% for the First Booking) Fortnigh…" at bounding box center [631, 141] width 640 height 30
drag, startPoint x: 422, startPoint y: 186, endPoint x: 421, endPoint y: 194, distance: 8.1
click at [422, 186] on select "Hourly Service - $70/h Hourly Service - $65/h Hourly Service - $60/h Hourly Ser…" at bounding box center [617, 183] width 612 height 30
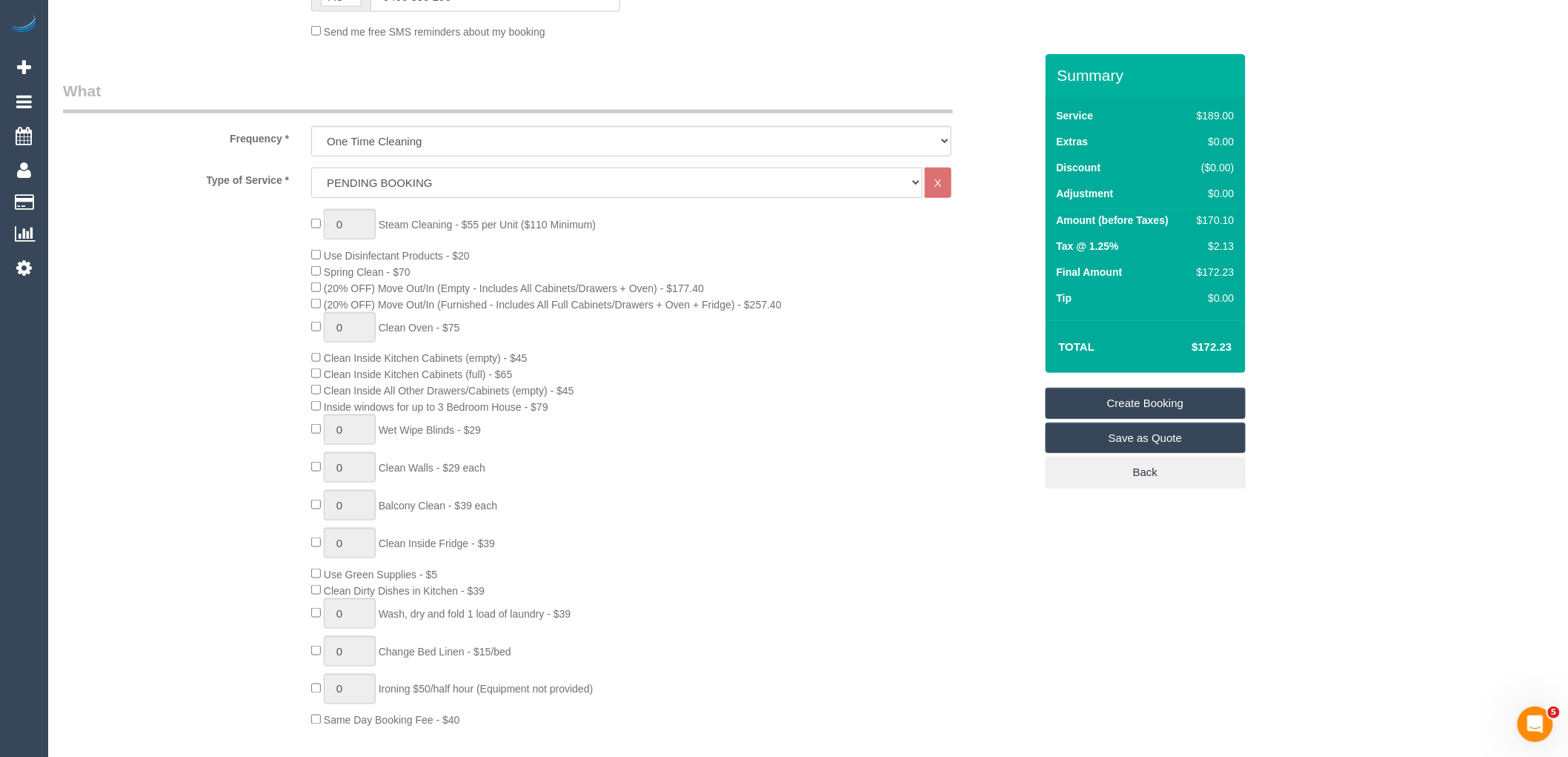
click at [311, 169] on select "Hourly Service - $70/h Hourly Service - $65/h Hourly Service - $60/h Hourly Ser…" at bounding box center [617, 183] width 612 height 30
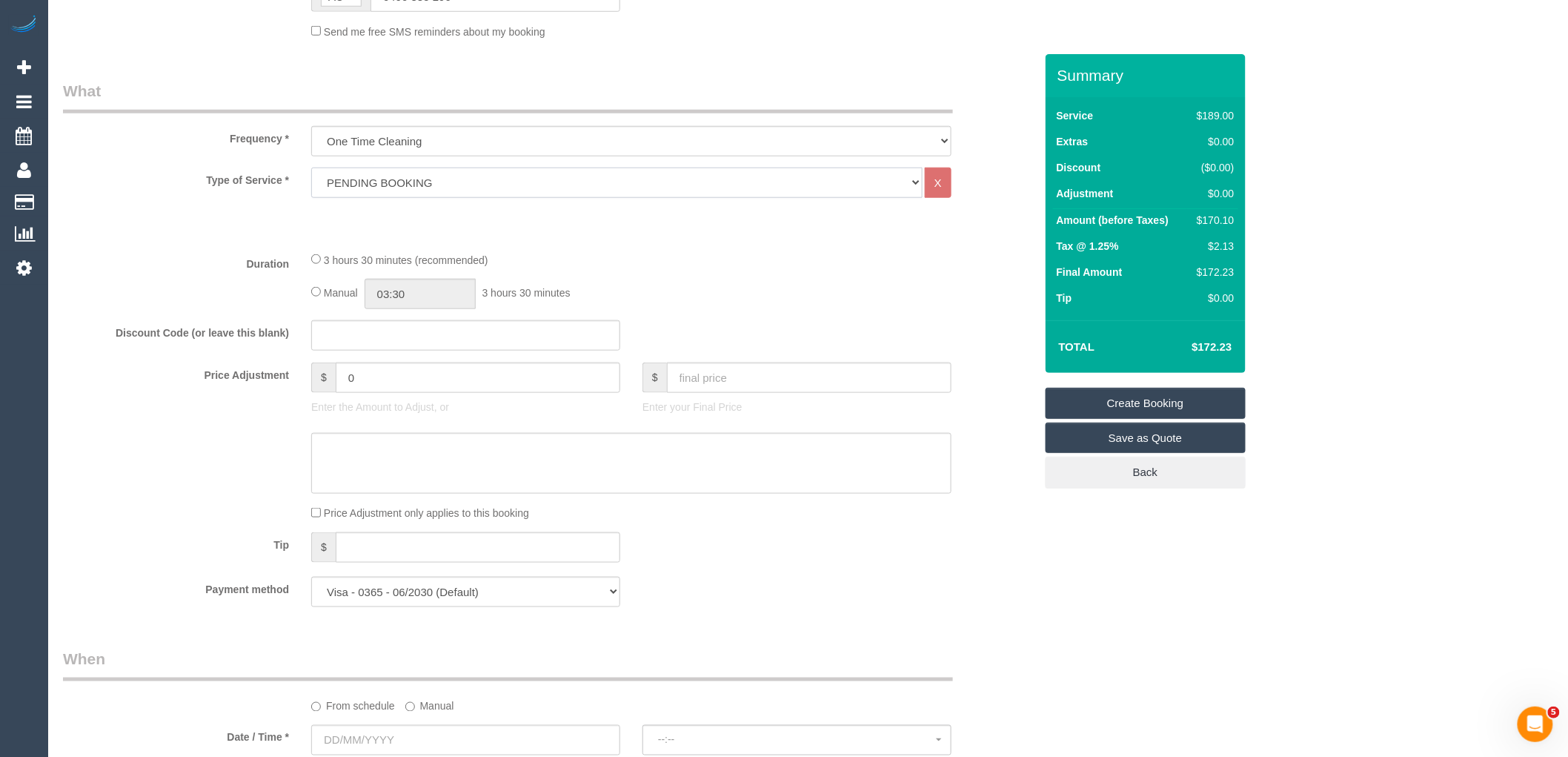
click at [447, 182] on select "Hourly Service - $70/h Hourly Service - $65/h Hourly Service - $60/h Hourly Ser…" at bounding box center [617, 183] width 612 height 30
select select "28"
click at [311, 169] on select "Hourly Service - $70/h Hourly Service - $65/h Hourly Service - $60/h Hourly Ser…" at bounding box center [617, 183] width 612 height 30
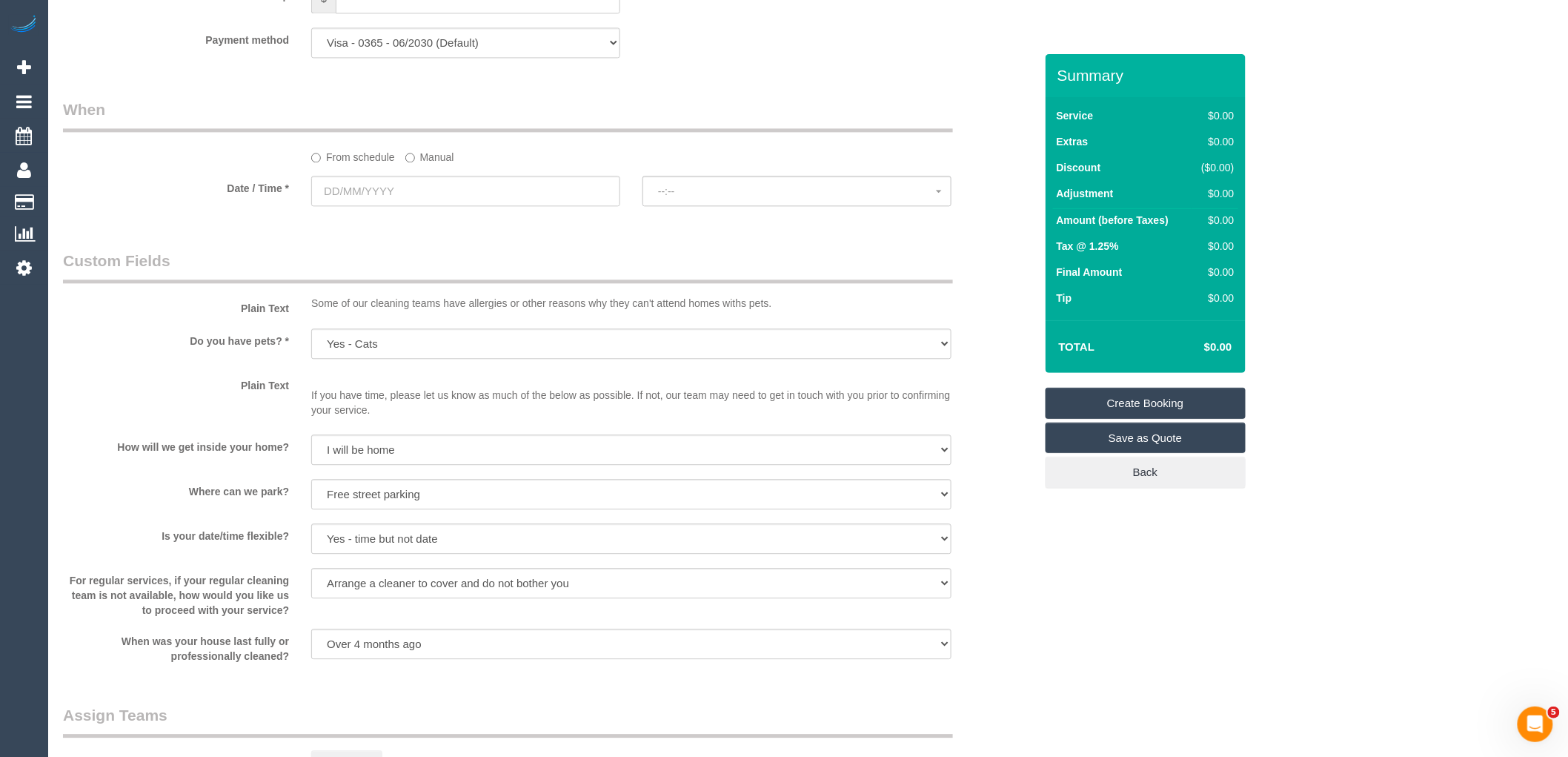
scroll to position [1152, 0]
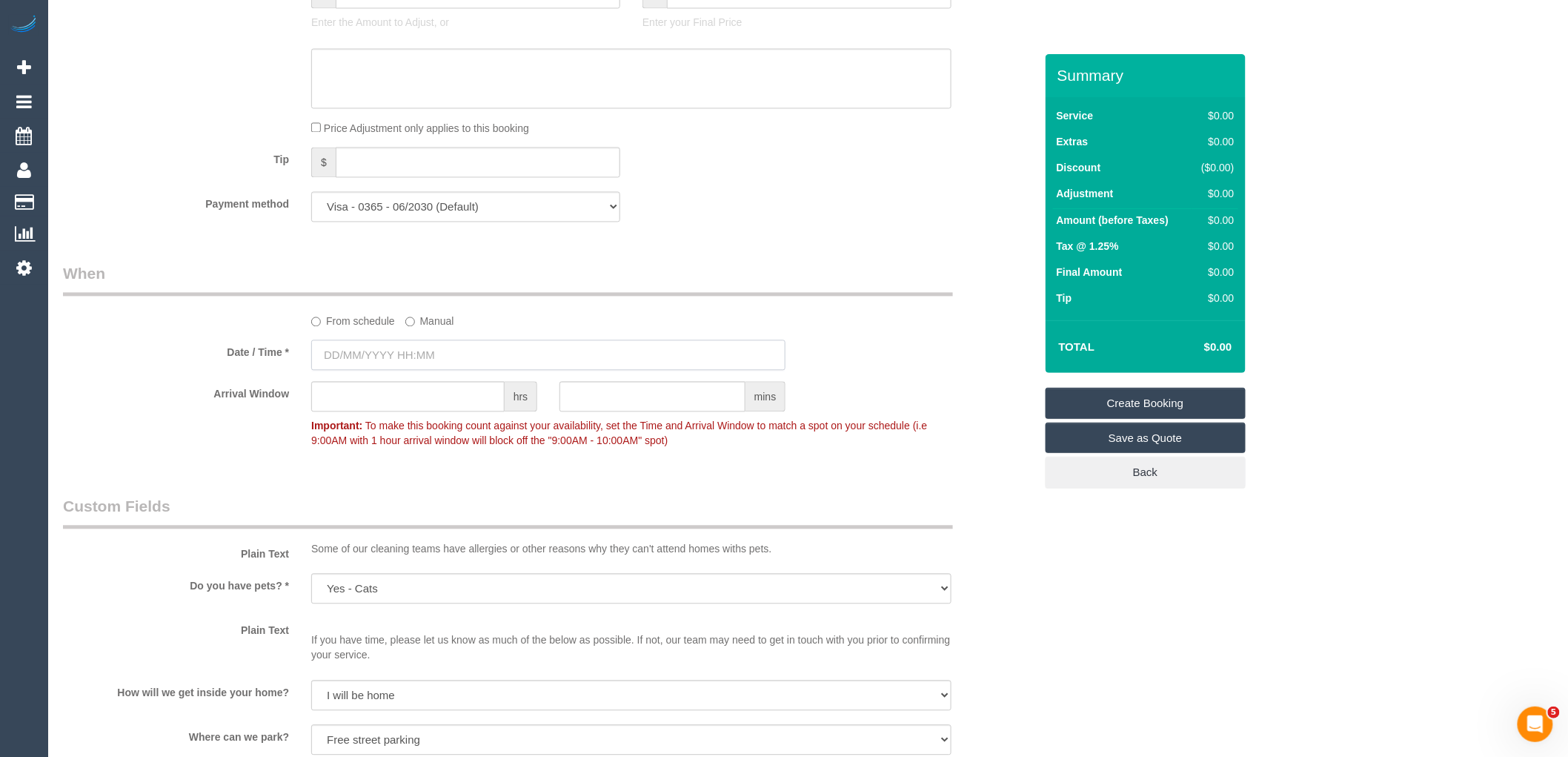
click at [409, 371] on input "text" at bounding box center [548, 355] width 474 height 30
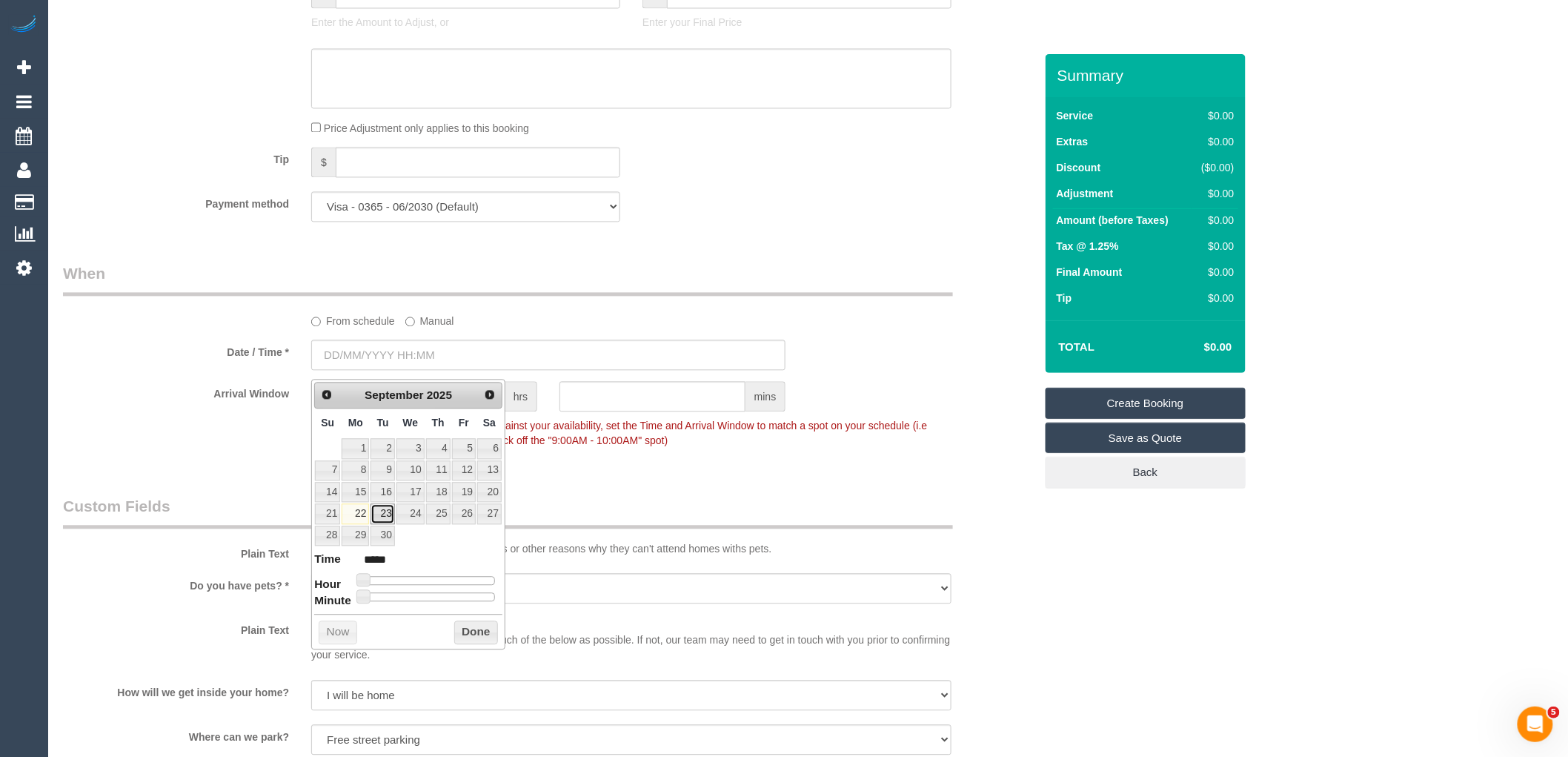
click at [384, 520] on link "23" at bounding box center [383, 514] width 23 height 20
type input "[DATE] 09:00"
type input "*****"
click at [413, 578] on span at bounding box center [414, 581] width 13 height 13
click at [483, 633] on button "Done" at bounding box center [476, 633] width 44 height 23
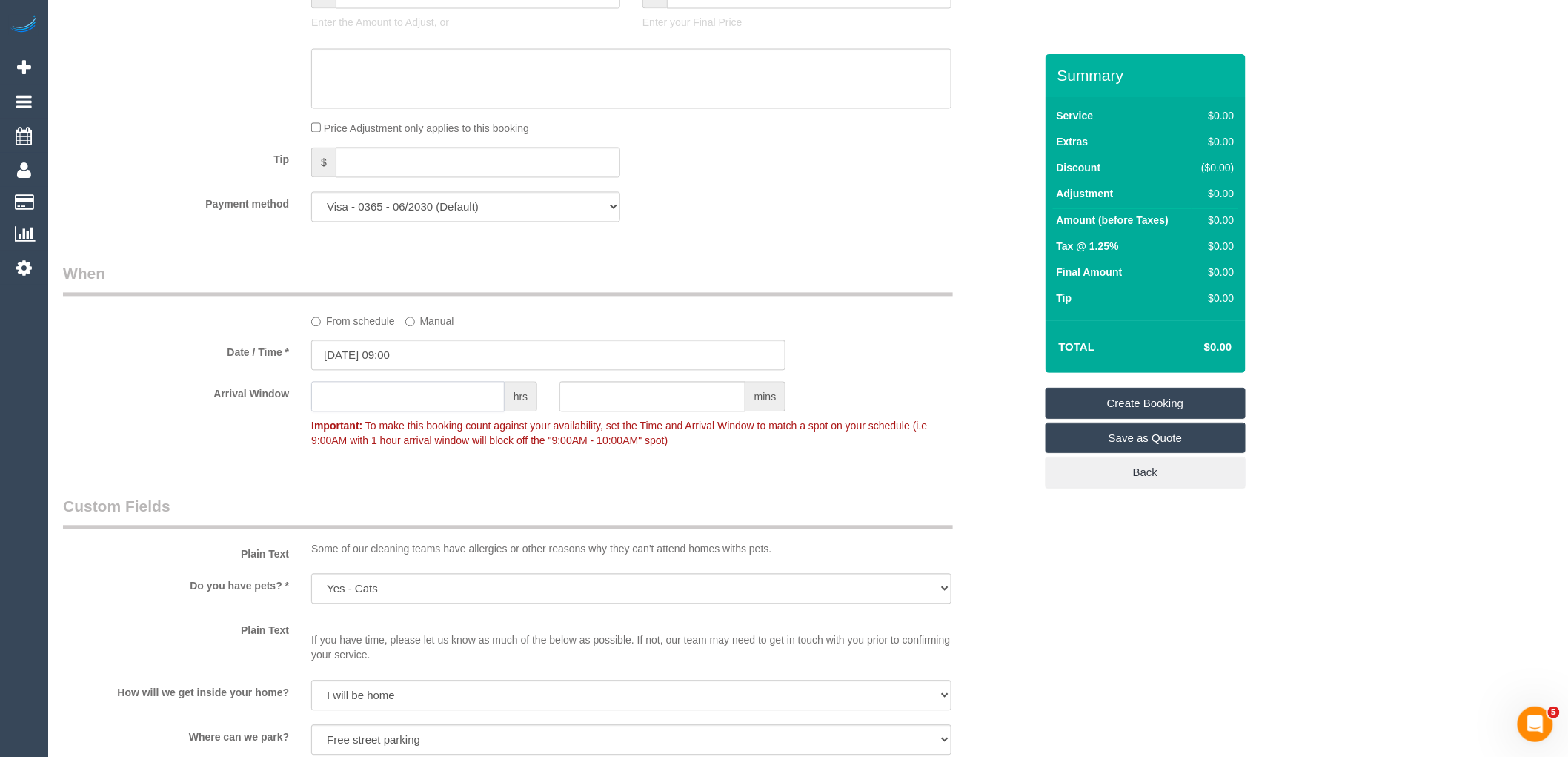
click at [476, 408] on input "text" at bounding box center [408, 397] width 194 height 30
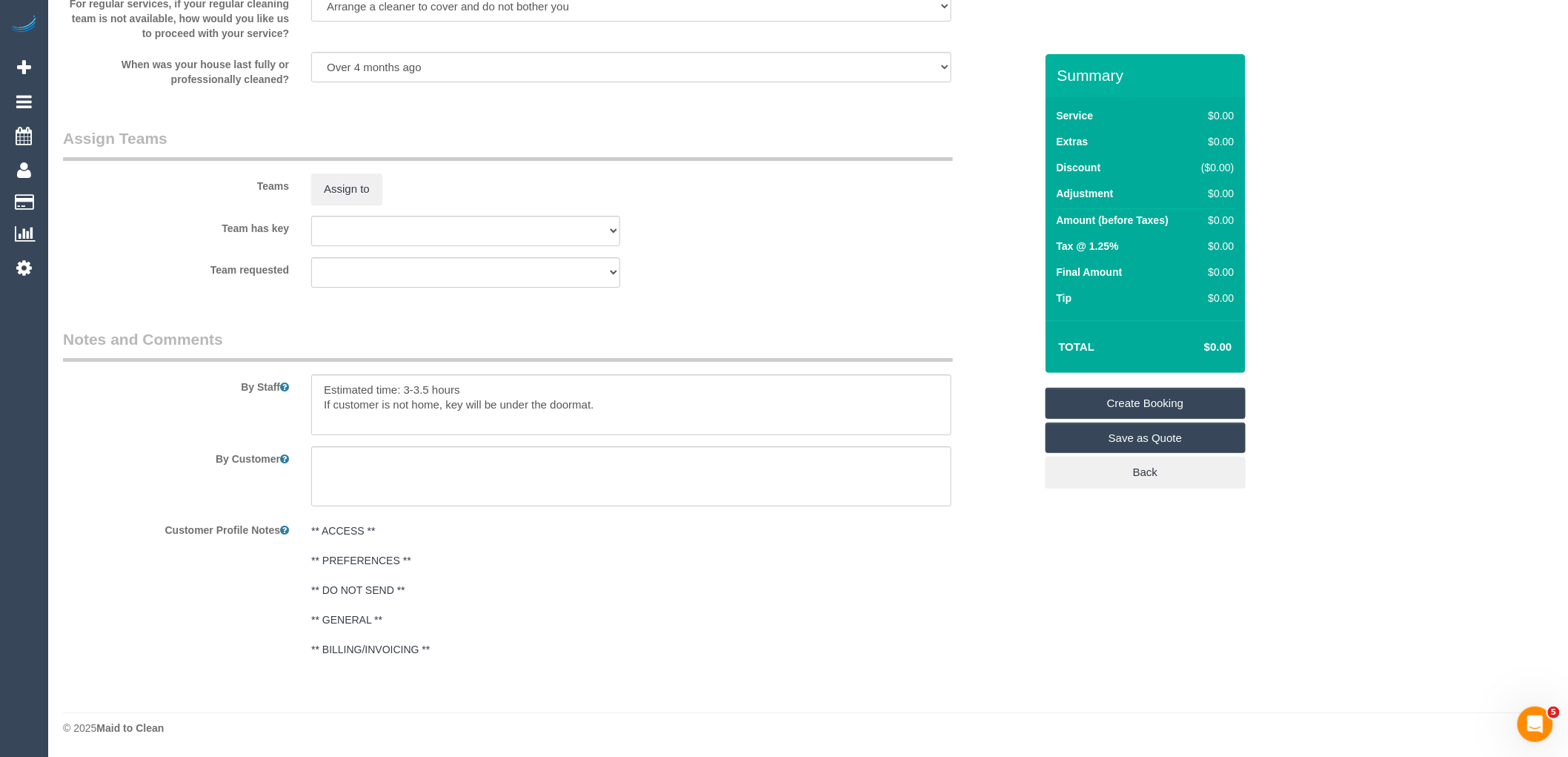
type input "6"
drag, startPoint x: 664, startPoint y: 398, endPoint x: 299, endPoint y: 377, distance: 365.6
click at [299, 377] on div "By Staff" at bounding box center [549, 381] width 993 height 107
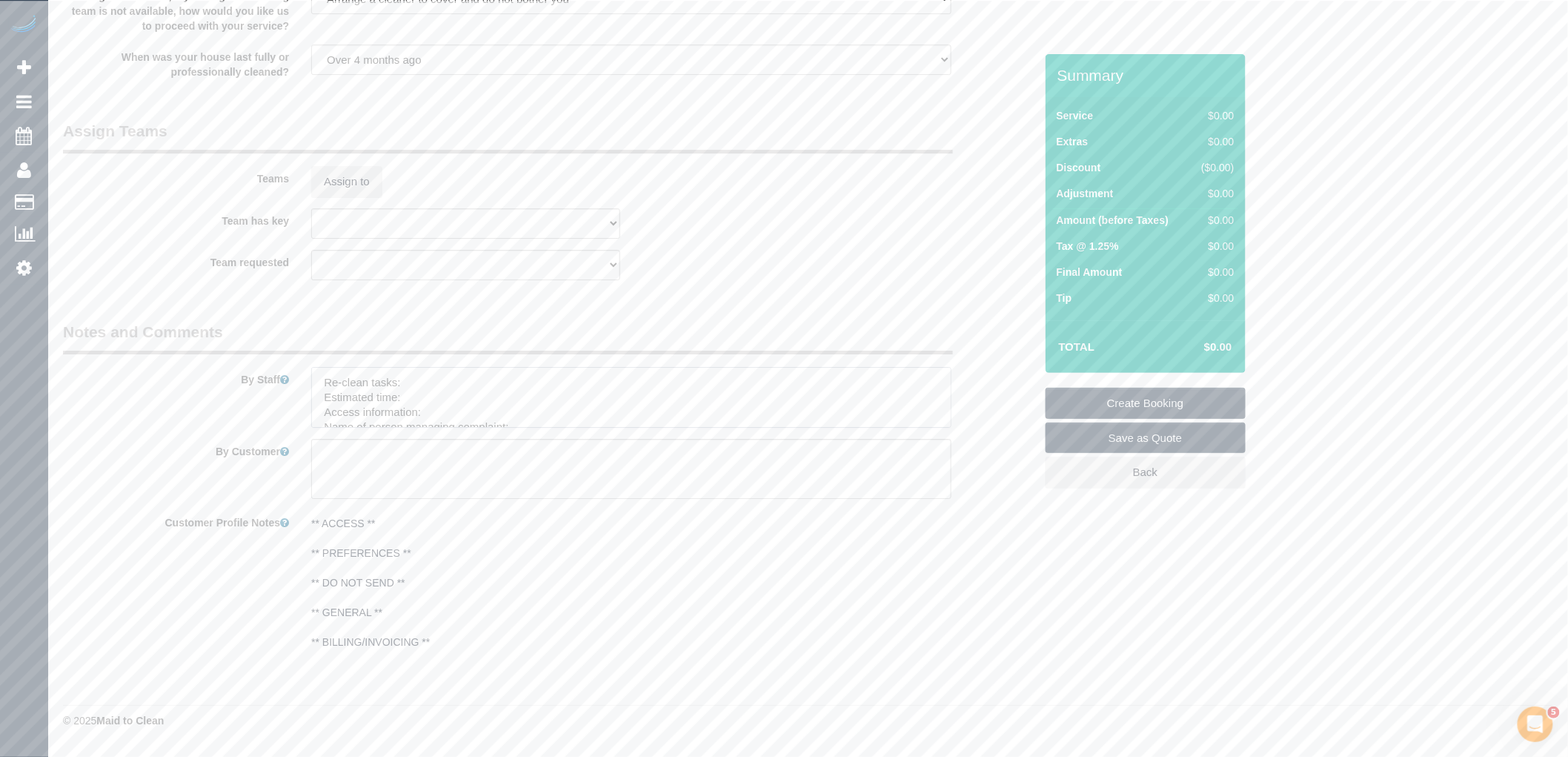
click at [478, 384] on textarea at bounding box center [631, 397] width 640 height 60
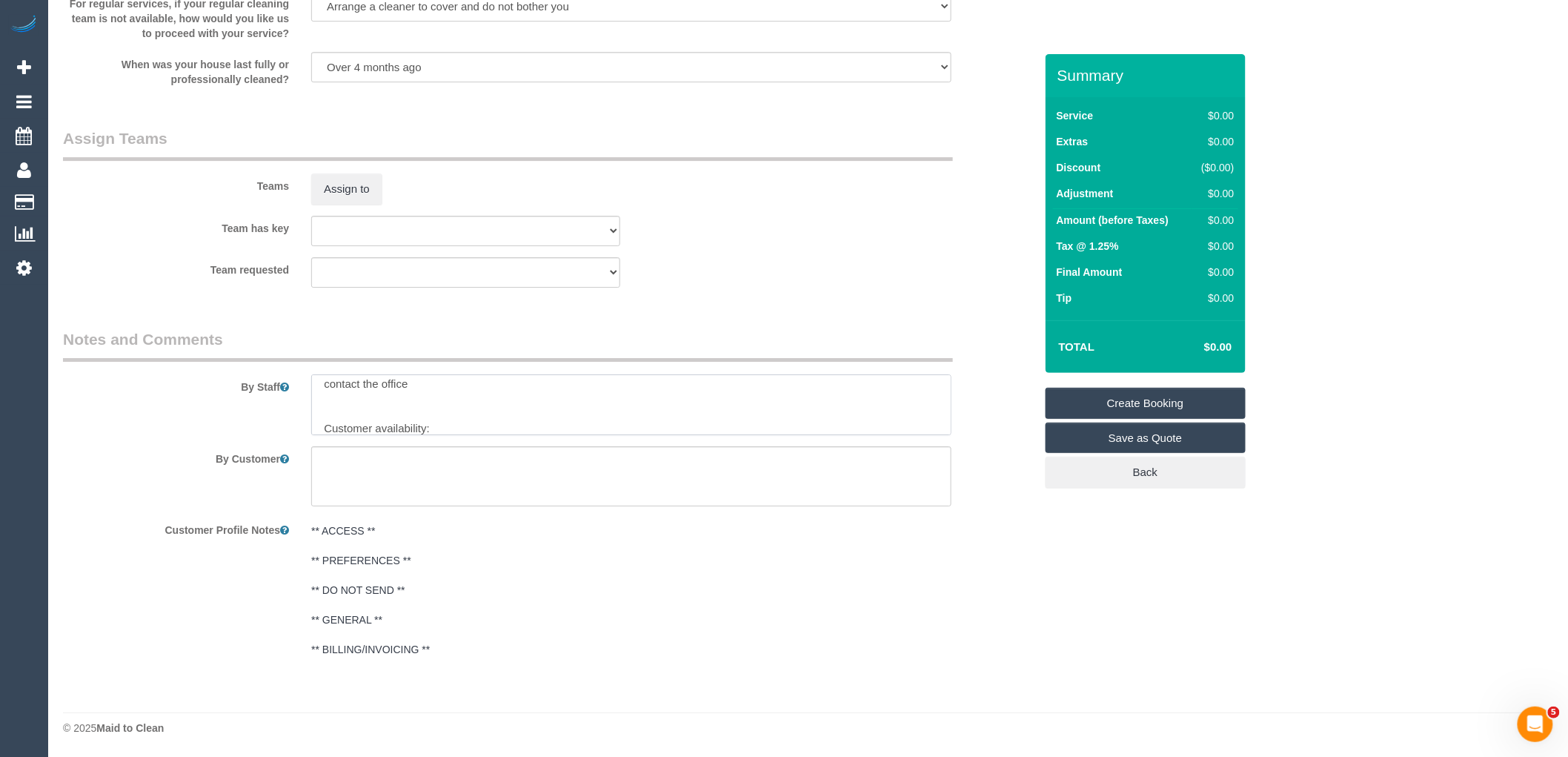
scroll to position [154, 0]
click at [480, 419] on textarea at bounding box center [631, 405] width 640 height 60
paste textarea "I am WFH for all of next week, so anytime would suit."
click at [435, 418] on textarea at bounding box center [631, 405] width 640 height 60
click at [430, 425] on textarea at bounding box center [631, 405] width 640 height 60
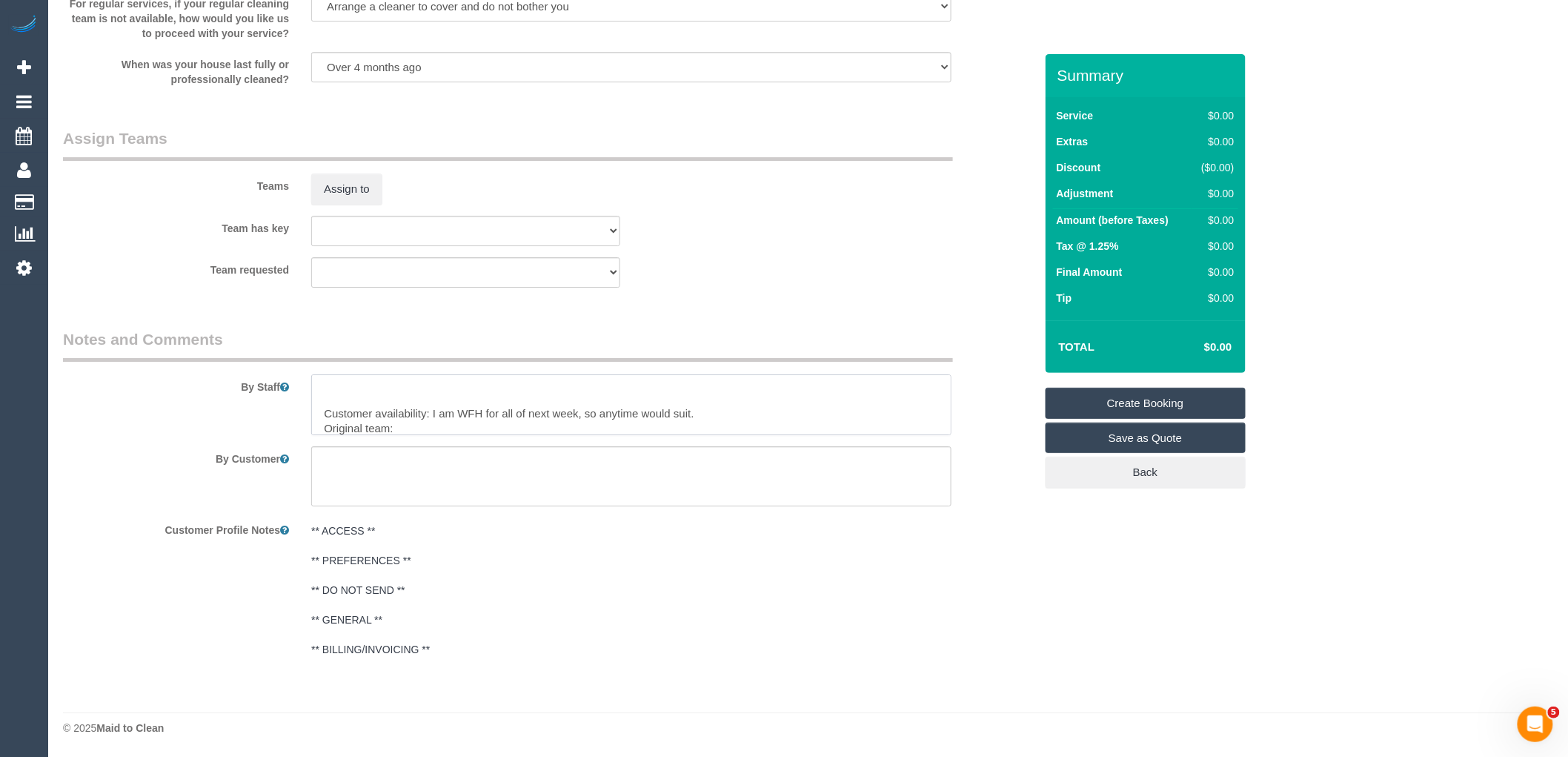
paste textarea "(3) [PERSON_NAME] (C)"
click at [518, 415] on textarea at bounding box center [631, 405] width 640 height 60
click at [597, 431] on textarea at bounding box center [631, 405] width 640 height 60
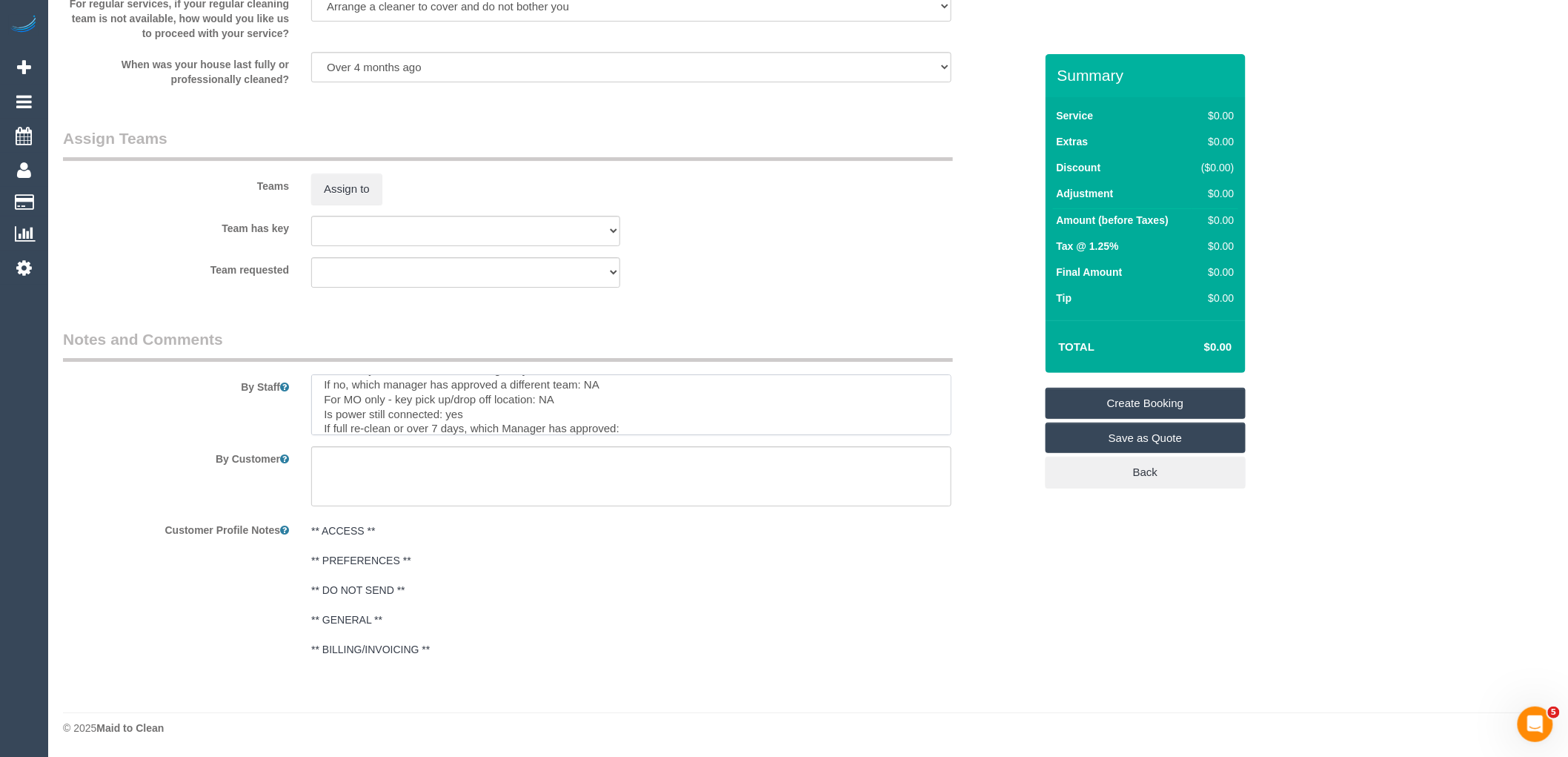
scroll to position [271, 0]
click at [662, 405] on textarea at bounding box center [631, 405] width 640 height 60
click at [664, 414] on textarea at bounding box center [631, 405] width 640 height 60
click at [568, 430] on textarea at bounding box center [631, 405] width 640 height 60
paste textarea "cnv_qg2xvkf"
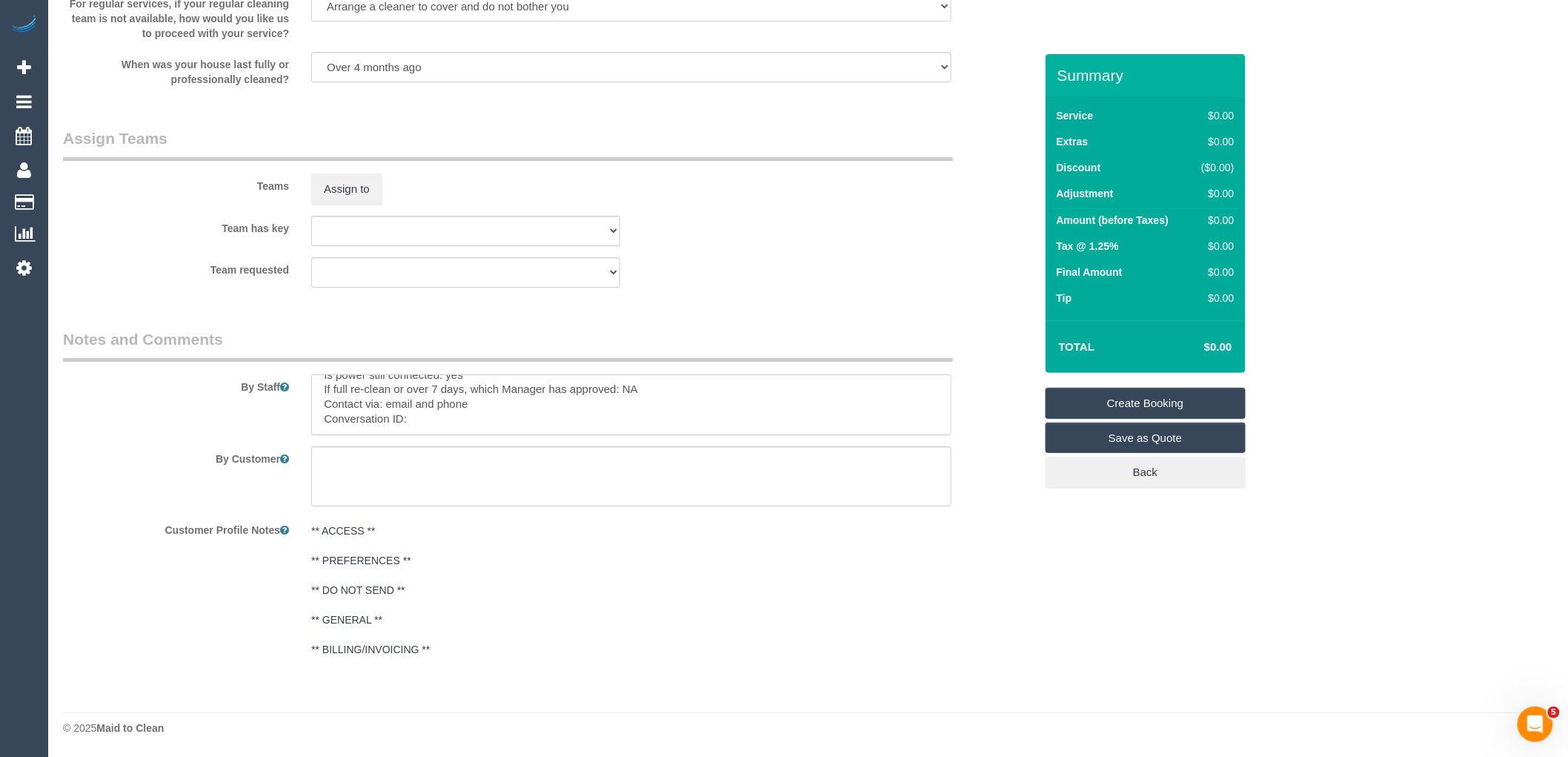
scroll to position [310, 0]
click at [477, 403] on textarea at bounding box center [631, 405] width 640 height 60
paste textarea "cnv_qg2xvkf"
type textarea "Re-clean tasks: Shower, Mirrors Vacuum and mop all flooring Steam cleaning of c…"
click at [1196, 401] on link "Create Booking" at bounding box center [1145, 403] width 200 height 31
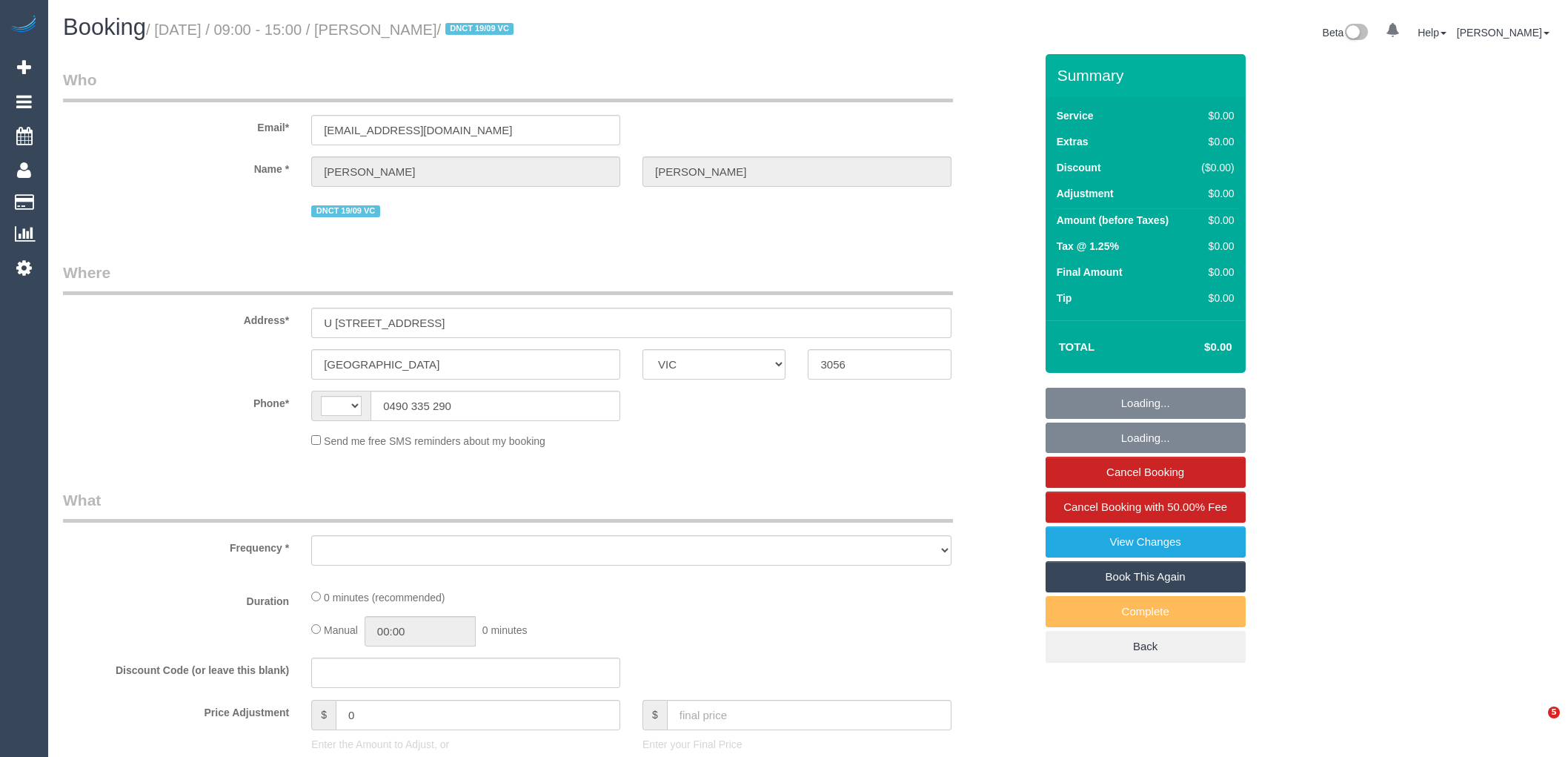
select select "VIC"
select select "string:AU"
select select "object:535"
select select "string:stripe-pm_1S3ECS2GScqysDRV7Y3VaEz3"
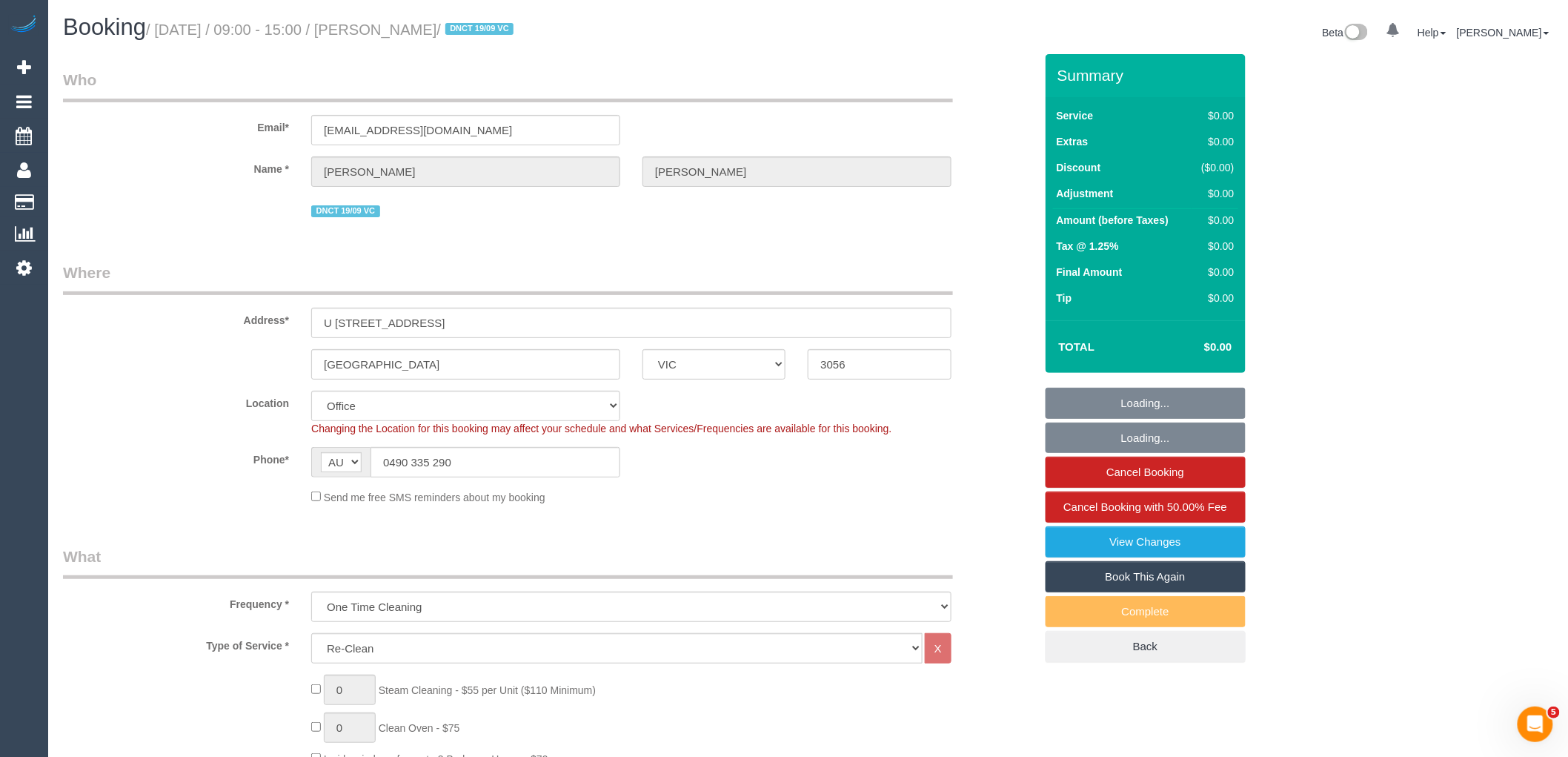
select select "object:613"
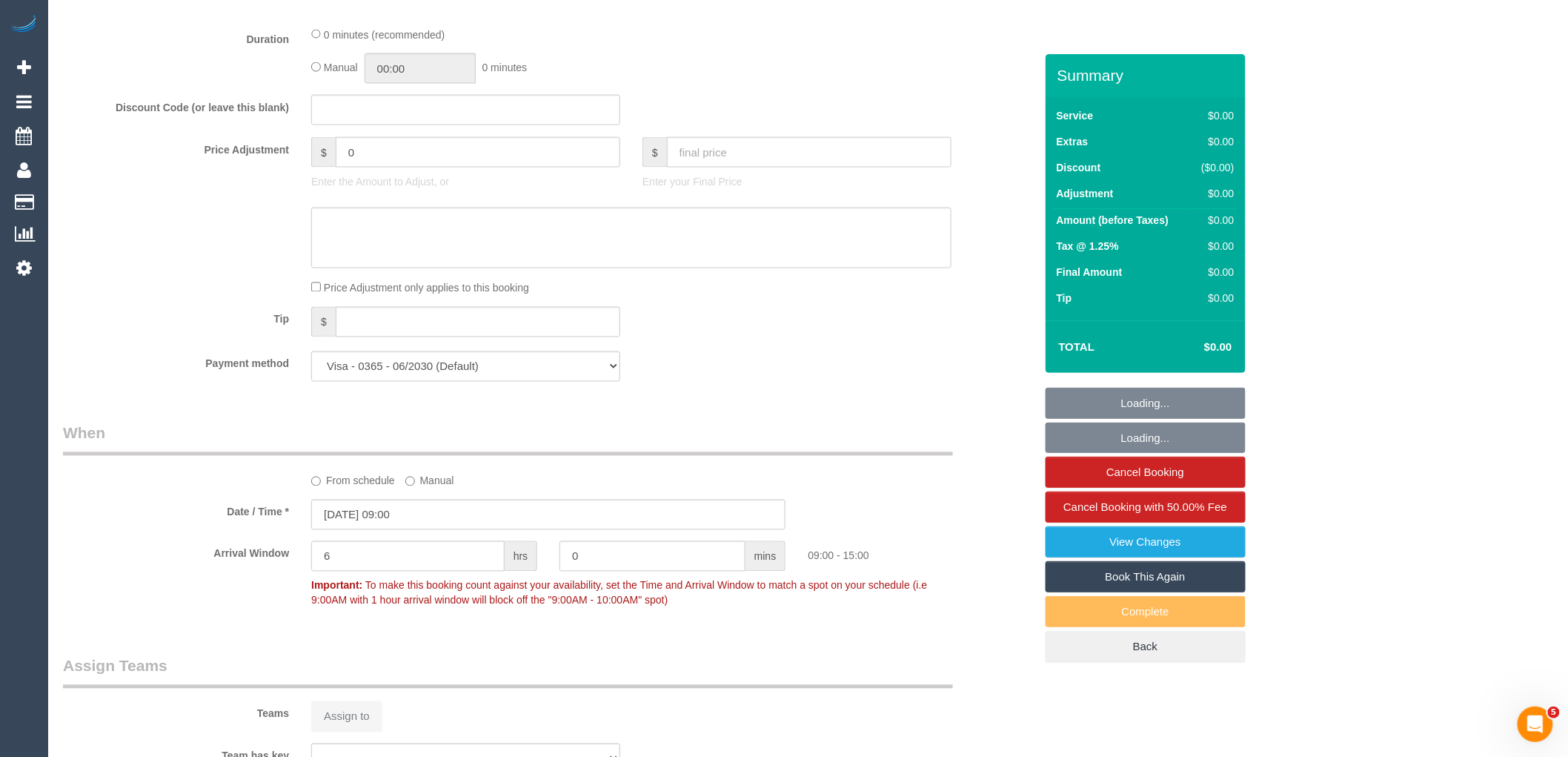
select select "number:29"
select select "number:14"
select select "number:19"
select select "number:24"
select select "number:33"
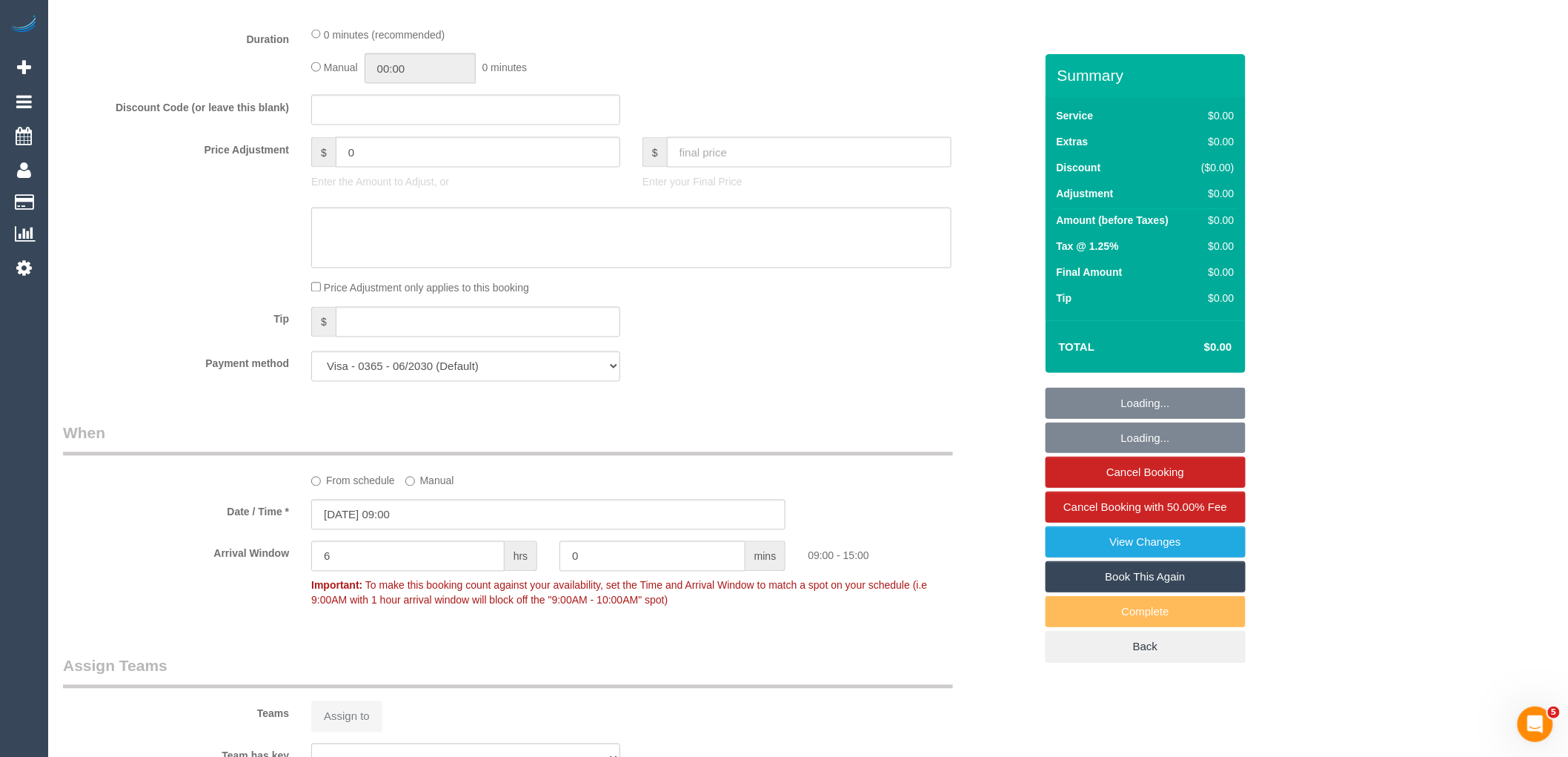
select select "number:26"
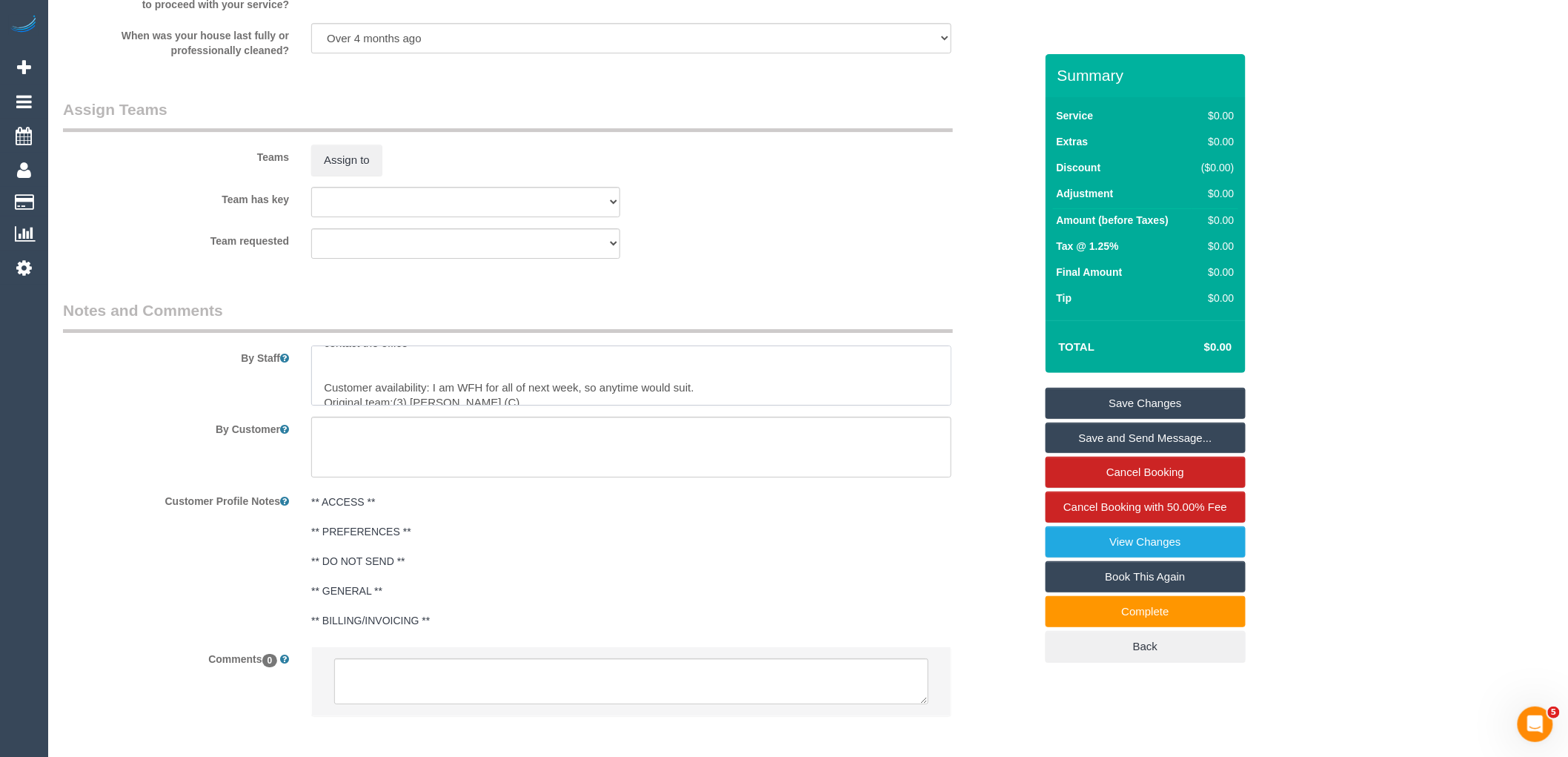
scroll to position [164, 0]
drag, startPoint x: 321, startPoint y: 378, endPoint x: 760, endPoint y: 491, distance: 453.3
click at [760, 491] on sui-booking-comments "By Staff By Customer Customer Profile Notes ** ACCESS ** ** PREFERENCES ** ** D…" at bounding box center [549, 515] width 972 height 432
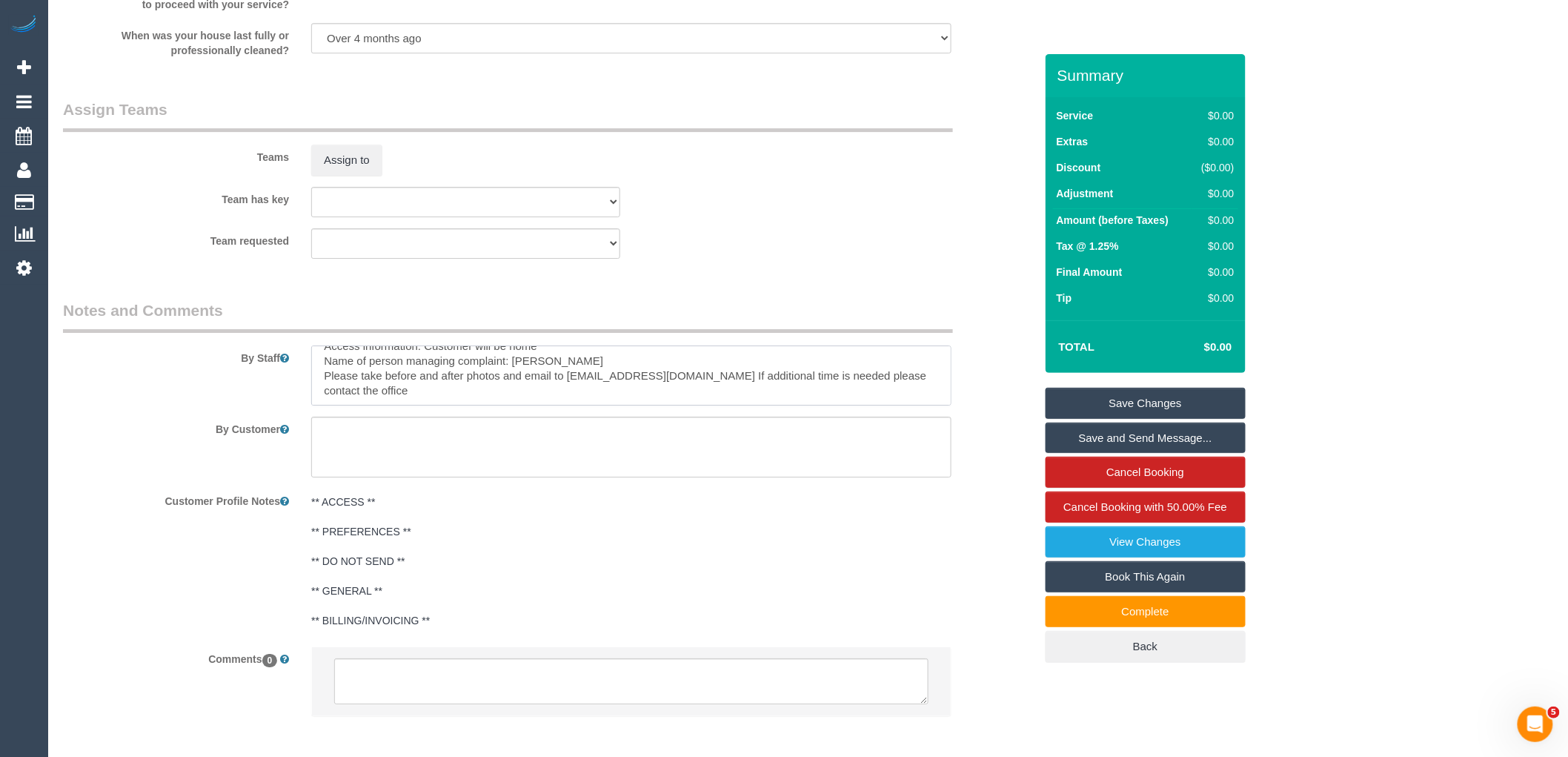
scroll to position [147, 0]
type textarea "Re-clean tasks: Shower, Mirrors Vacuum and mop all flooring Steam cleaning of c…"
click at [575, 682] on textarea at bounding box center [631, 681] width 594 height 46
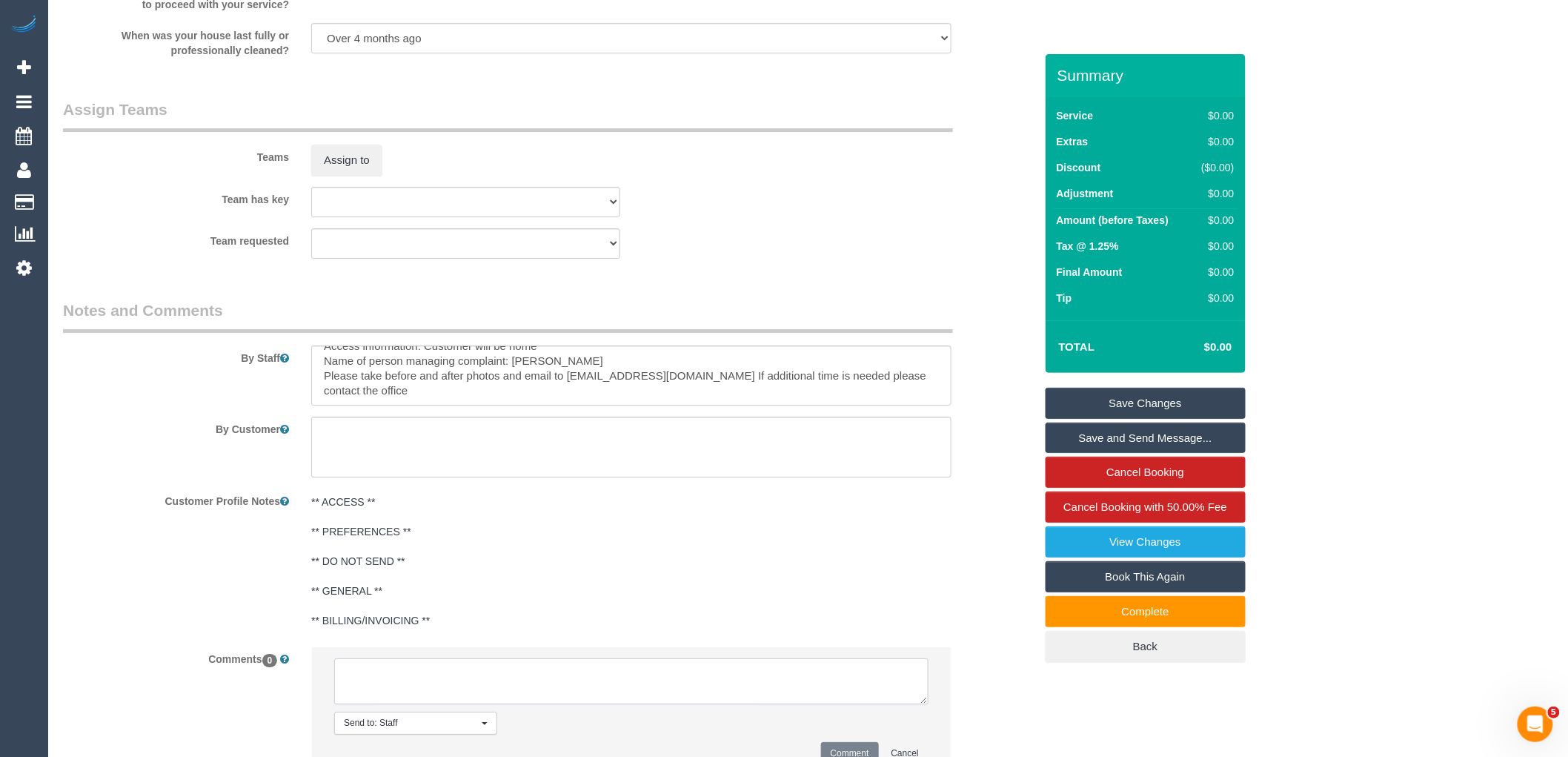
paste textarea "Customer availability: I am WFH for all of next week, so anytime would suit. Or…"
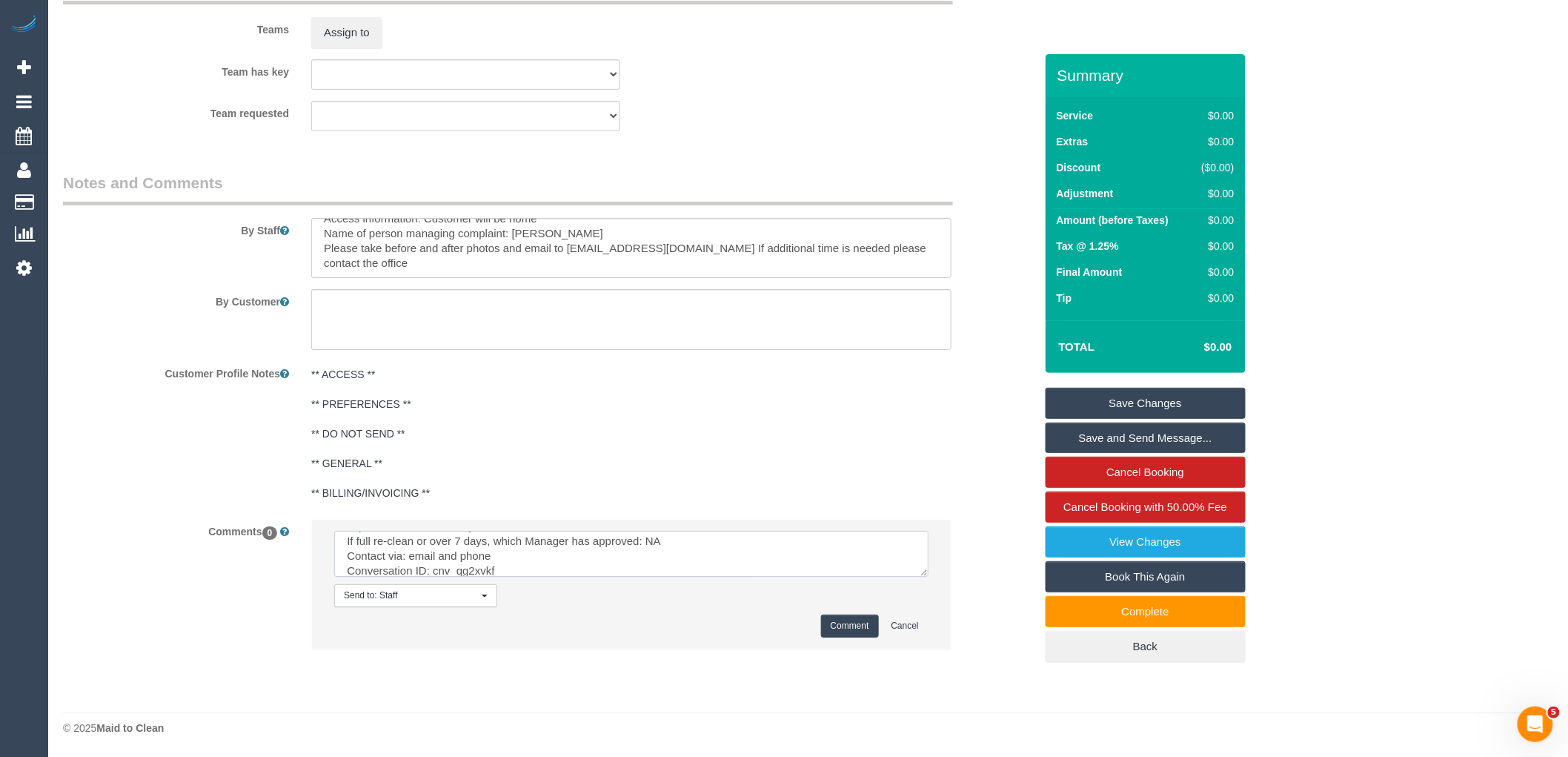
scroll to position [2112, 0]
type textarea "Customer availability: I am WFH for all of next week, so anytime would suit. Or…"
click at [854, 621] on button "Comment" at bounding box center [850, 625] width 58 height 23
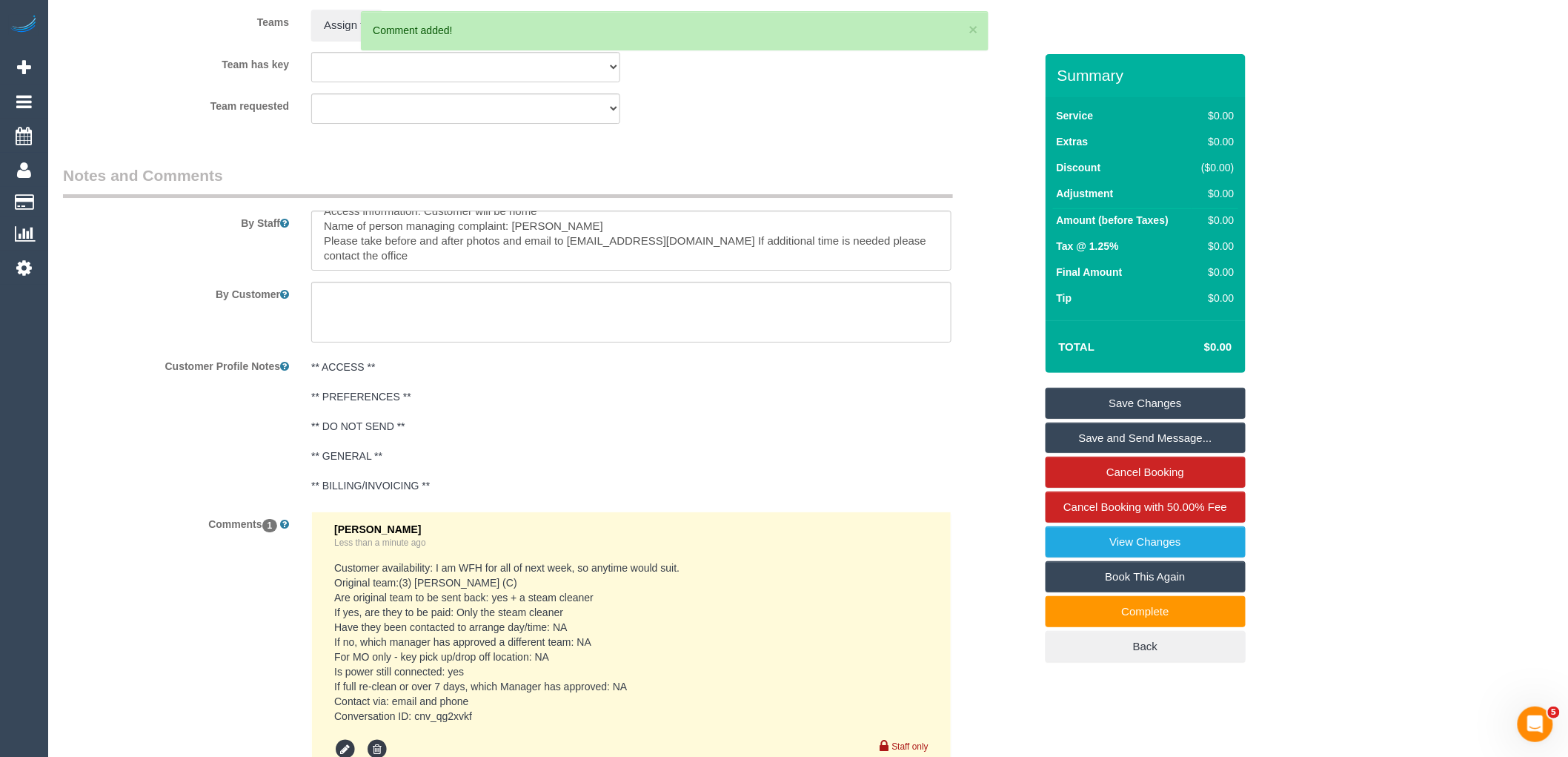
click at [1172, 405] on link "Save Changes" at bounding box center [1145, 403] width 200 height 31
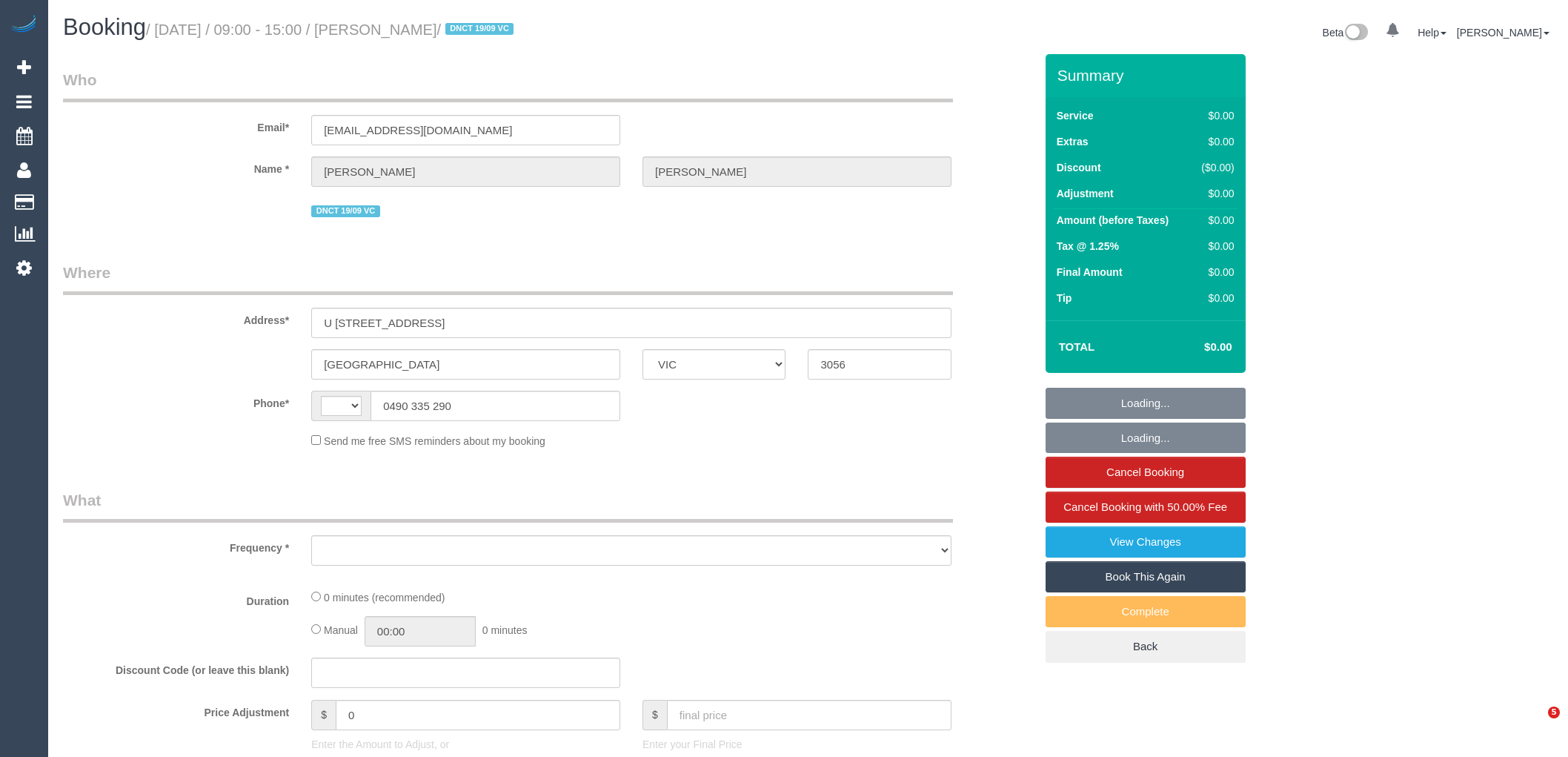
select select "VIC"
select select "string:AU"
select select "object:556"
select select "string:stripe-pm_1S3ECS2GScqysDRV7Y3VaEz3"
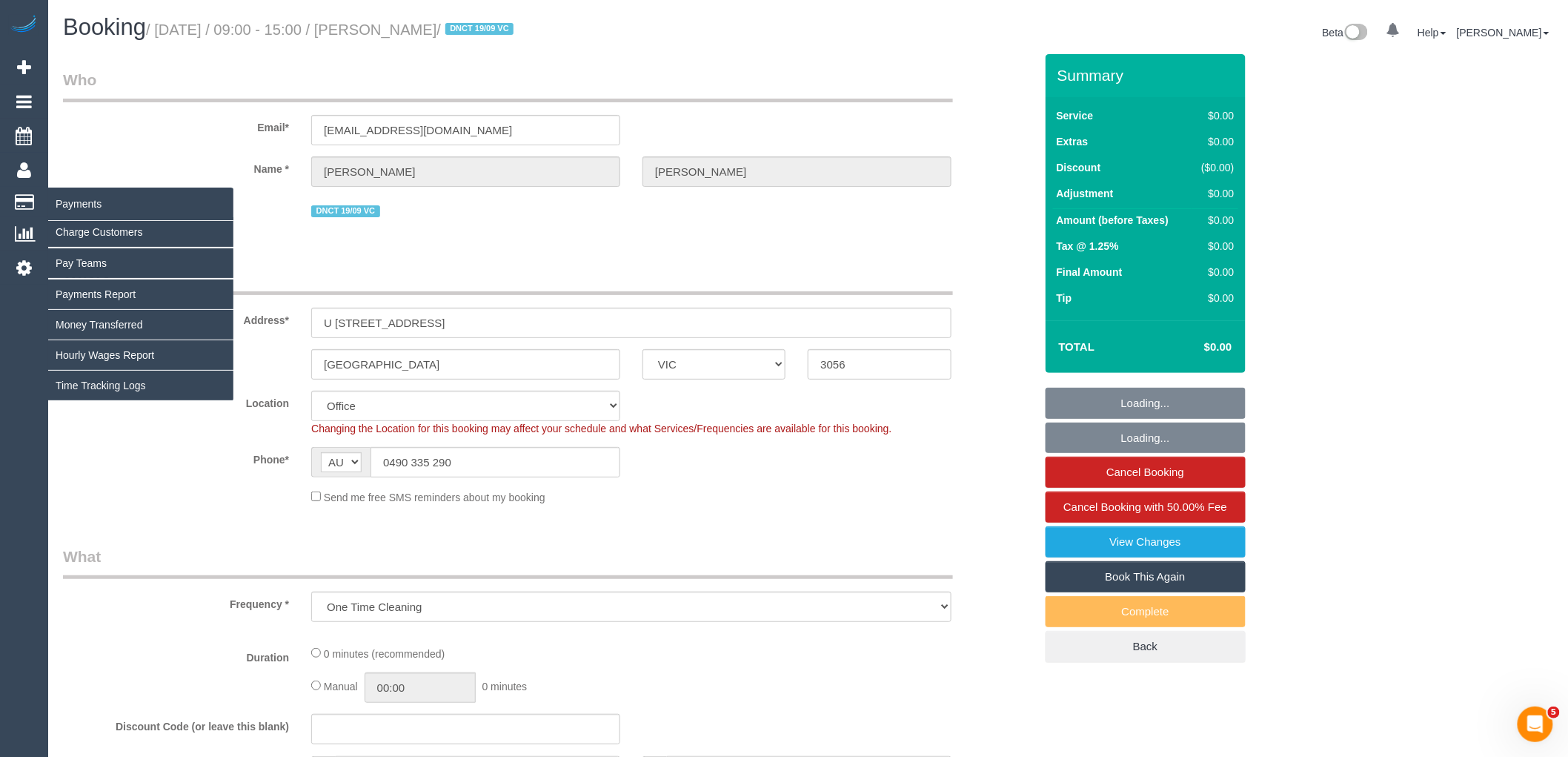
select select "object:766"
select select "number:29"
select select "number:14"
select select "number:19"
select select "number:24"
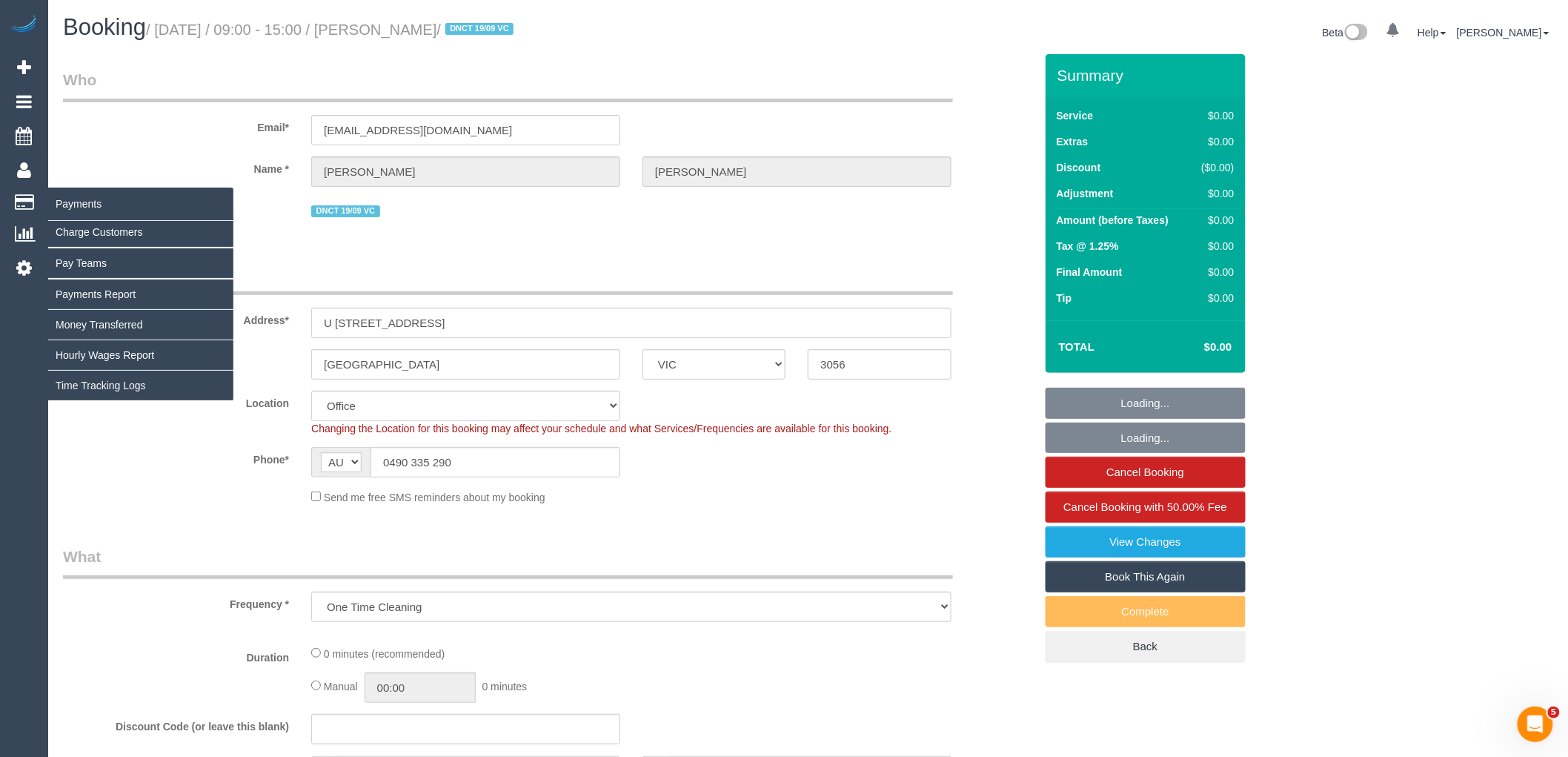
select select "number:33"
select select "number:26"
